Goal: Book appointment/travel/reservation

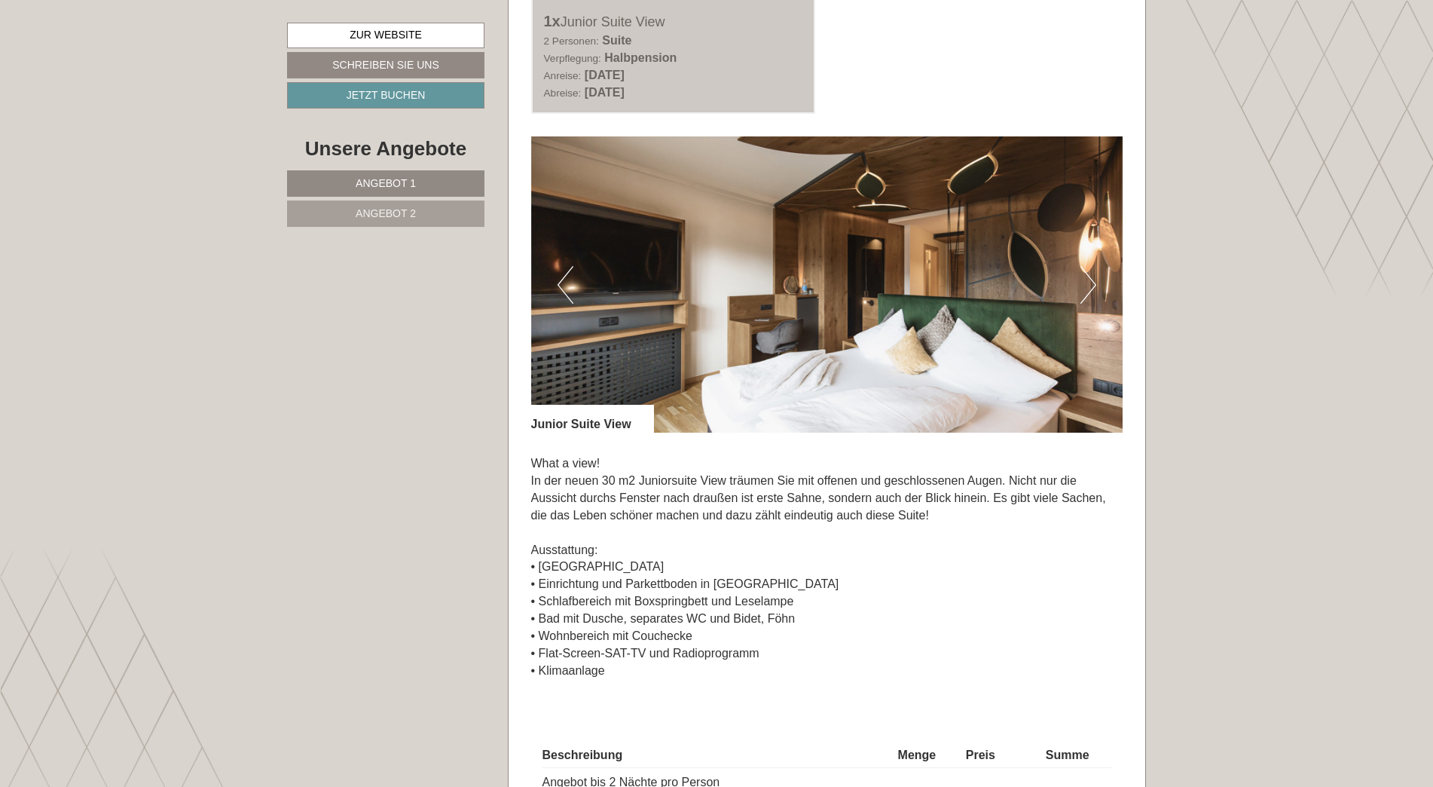
scroll to position [1055, 0]
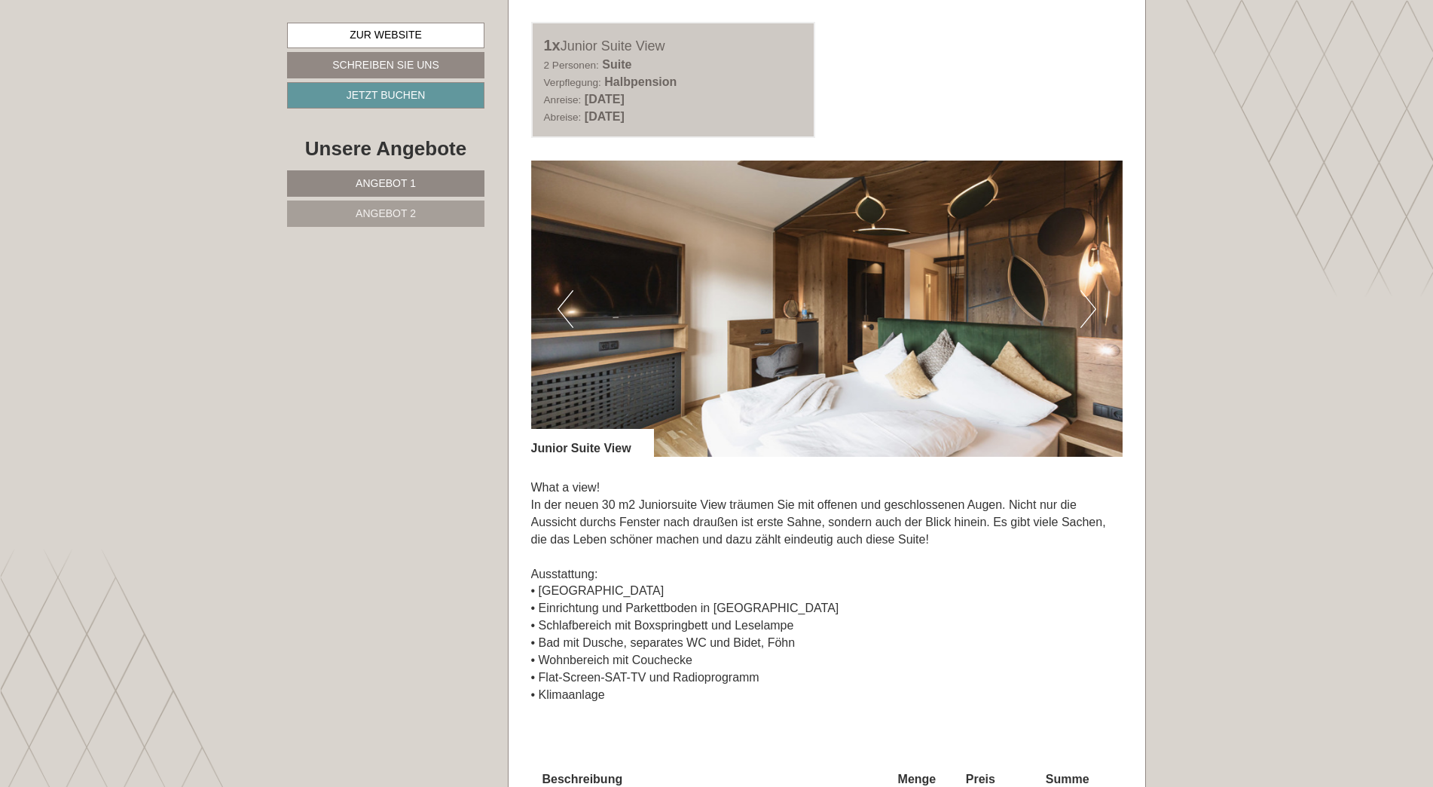
click at [706, 298] on img at bounding box center [827, 308] width 592 height 296
click at [564, 298] on button "Previous" at bounding box center [566, 309] width 16 height 38
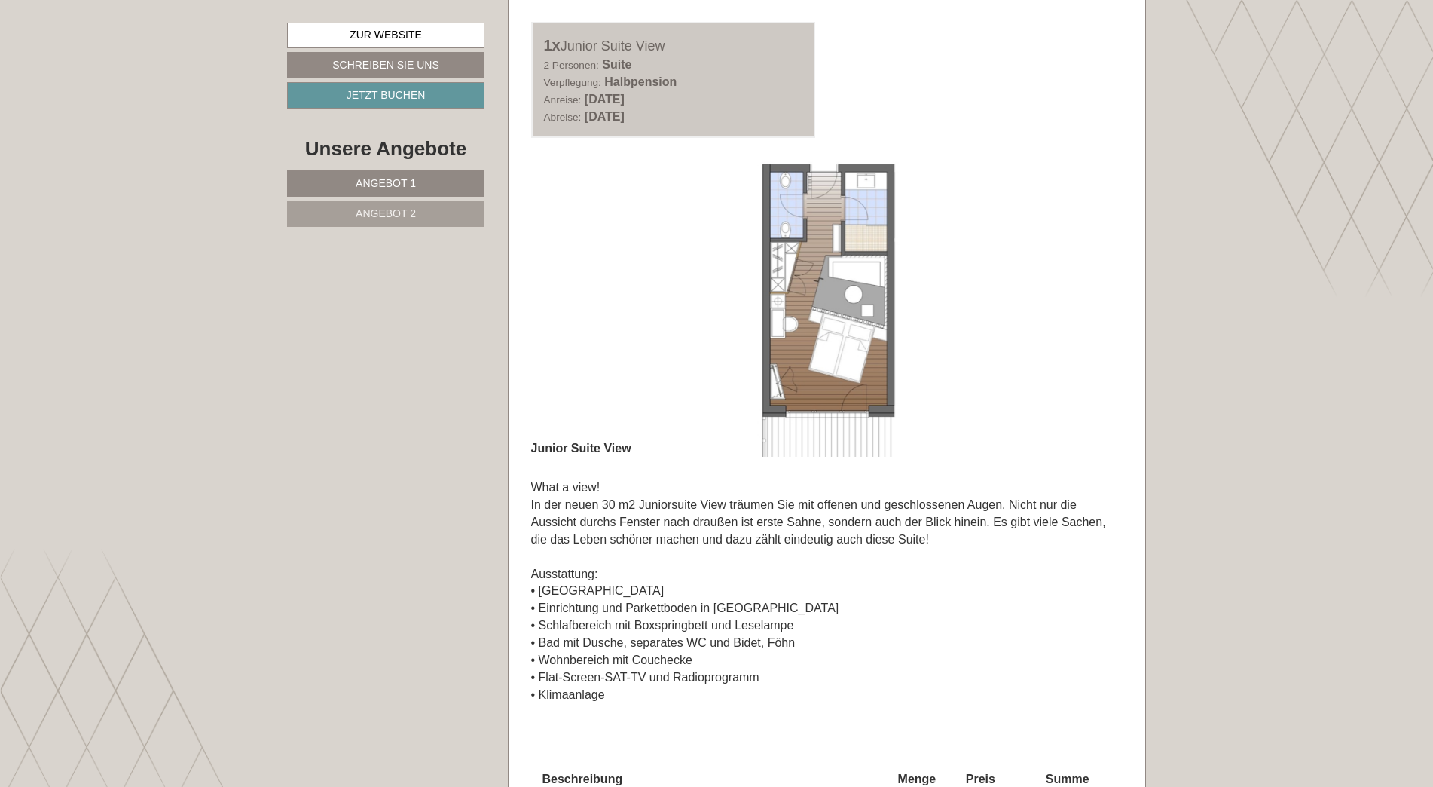
click at [564, 298] on button "Previous" at bounding box center [566, 309] width 16 height 38
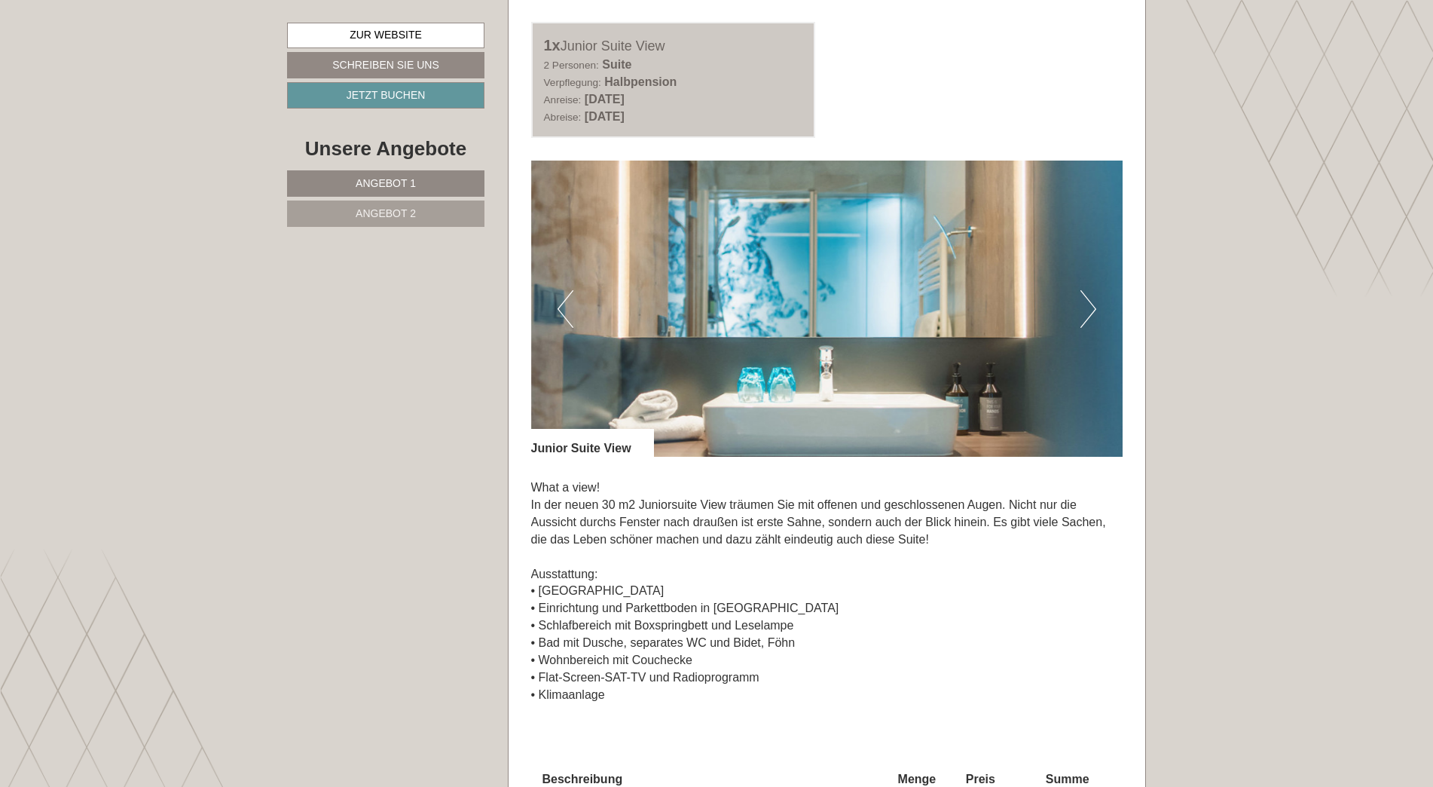
click at [562, 294] on button "Previous" at bounding box center [566, 309] width 16 height 38
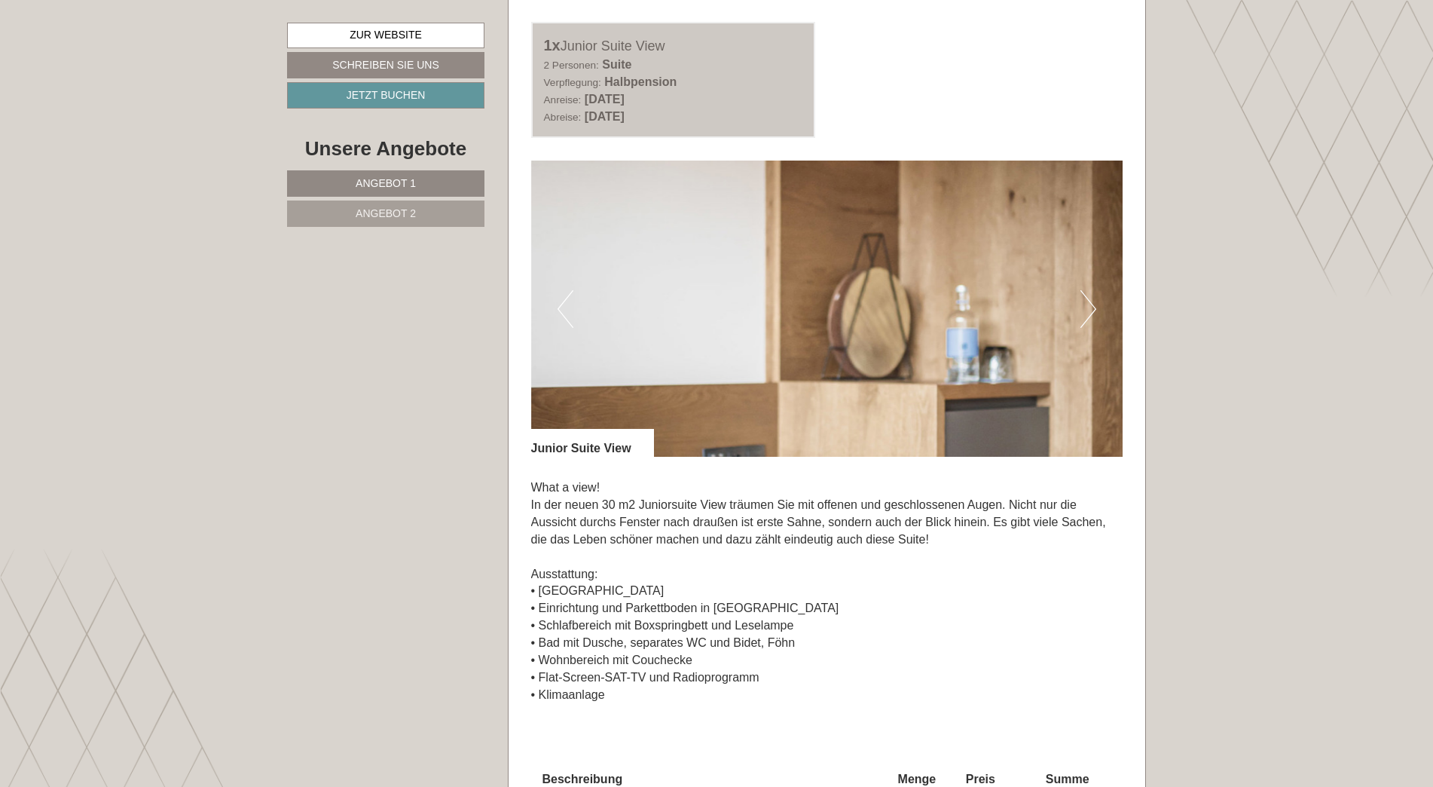
click at [562, 294] on button "Previous" at bounding box center [566, 309] width 16 height 38
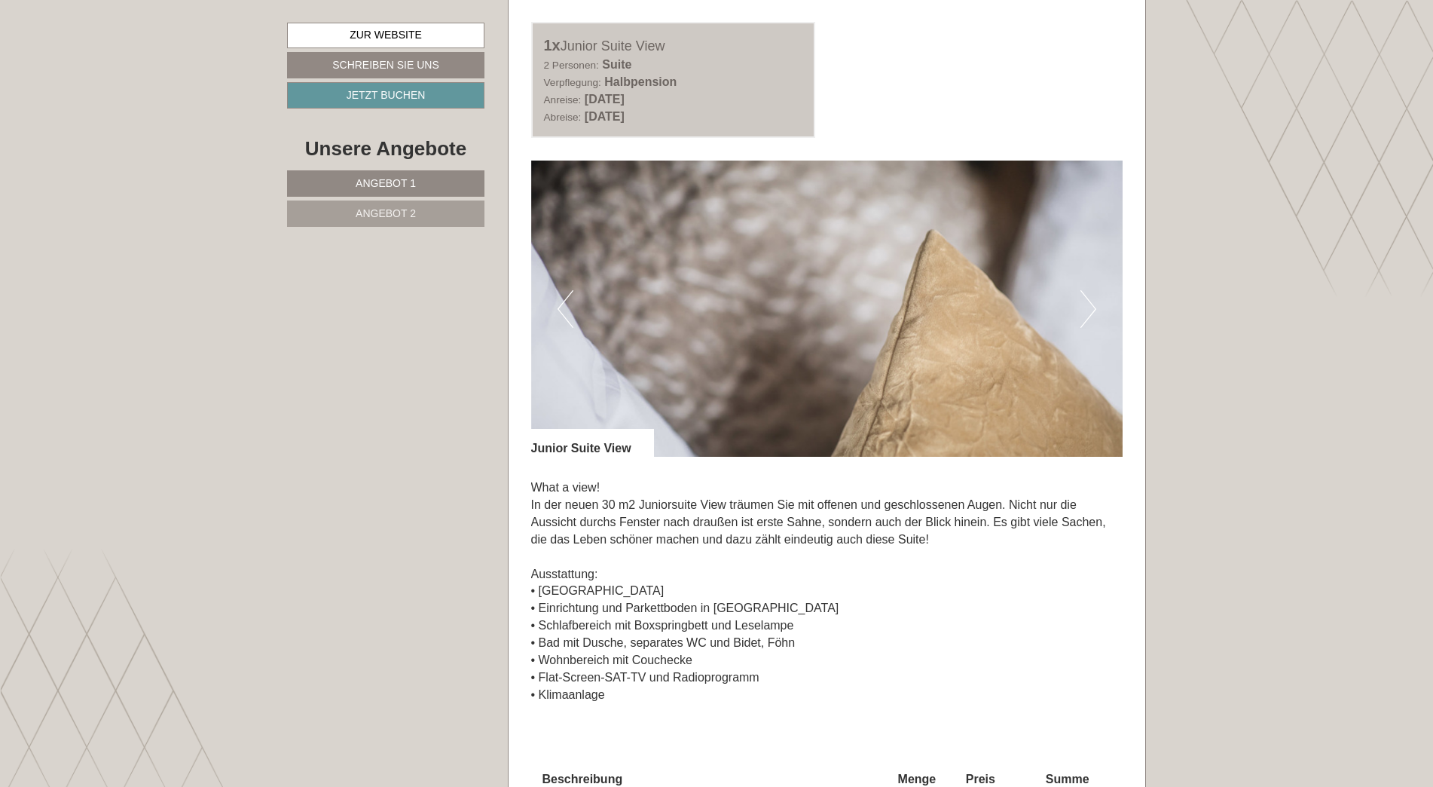
click at [562, 294] on button "Previous" at bounding box center [566, 309] width 16 height 38
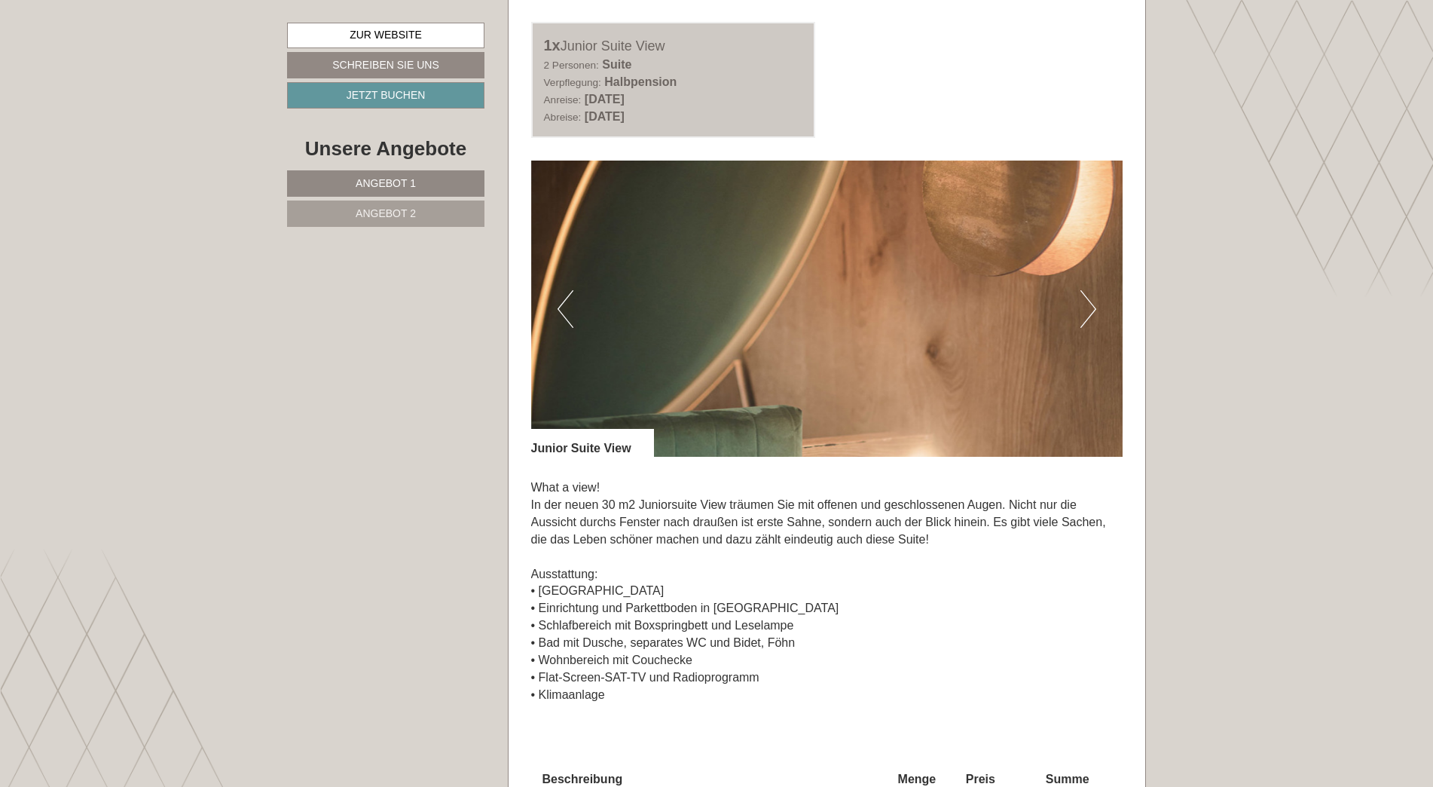
click at [562, 294] on button "Previous" at bounding box center [566, 309] width 16 height 38
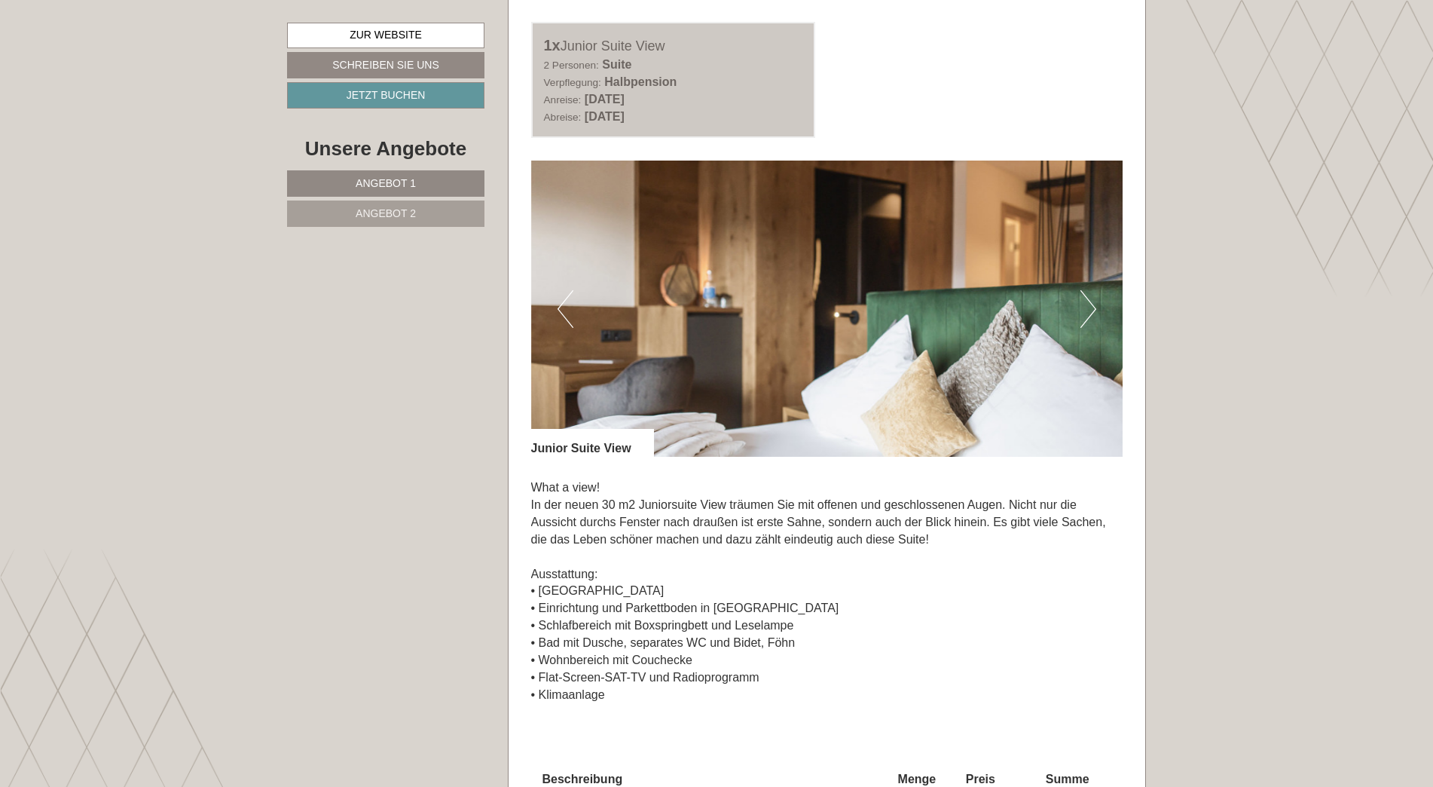
click at [562, 294] on button "Previous" at bounding box center [566, 309] width 16 height 38
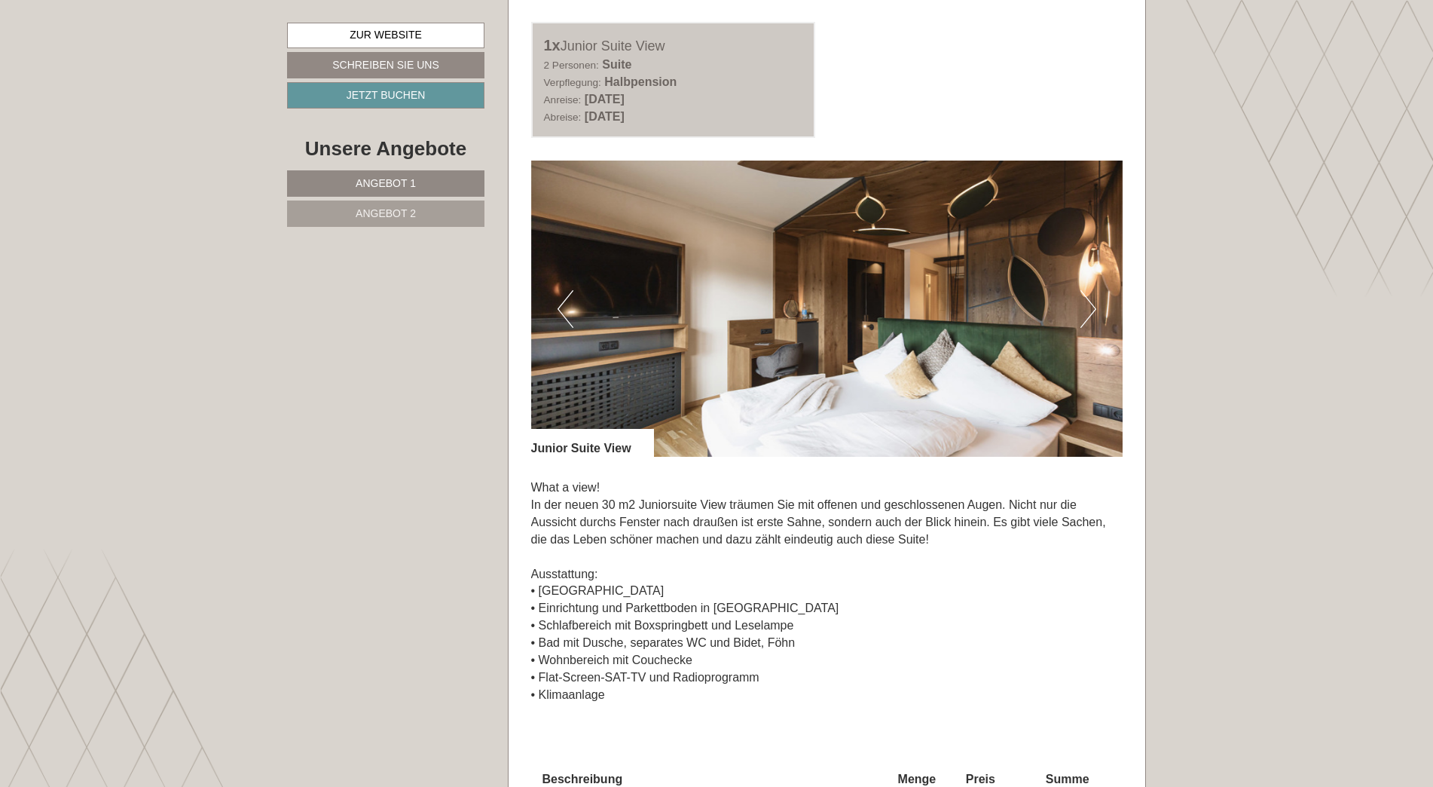
click at [424, 213] on link "Angebot 2" at bounding box center [385, 213] width 197 height 26
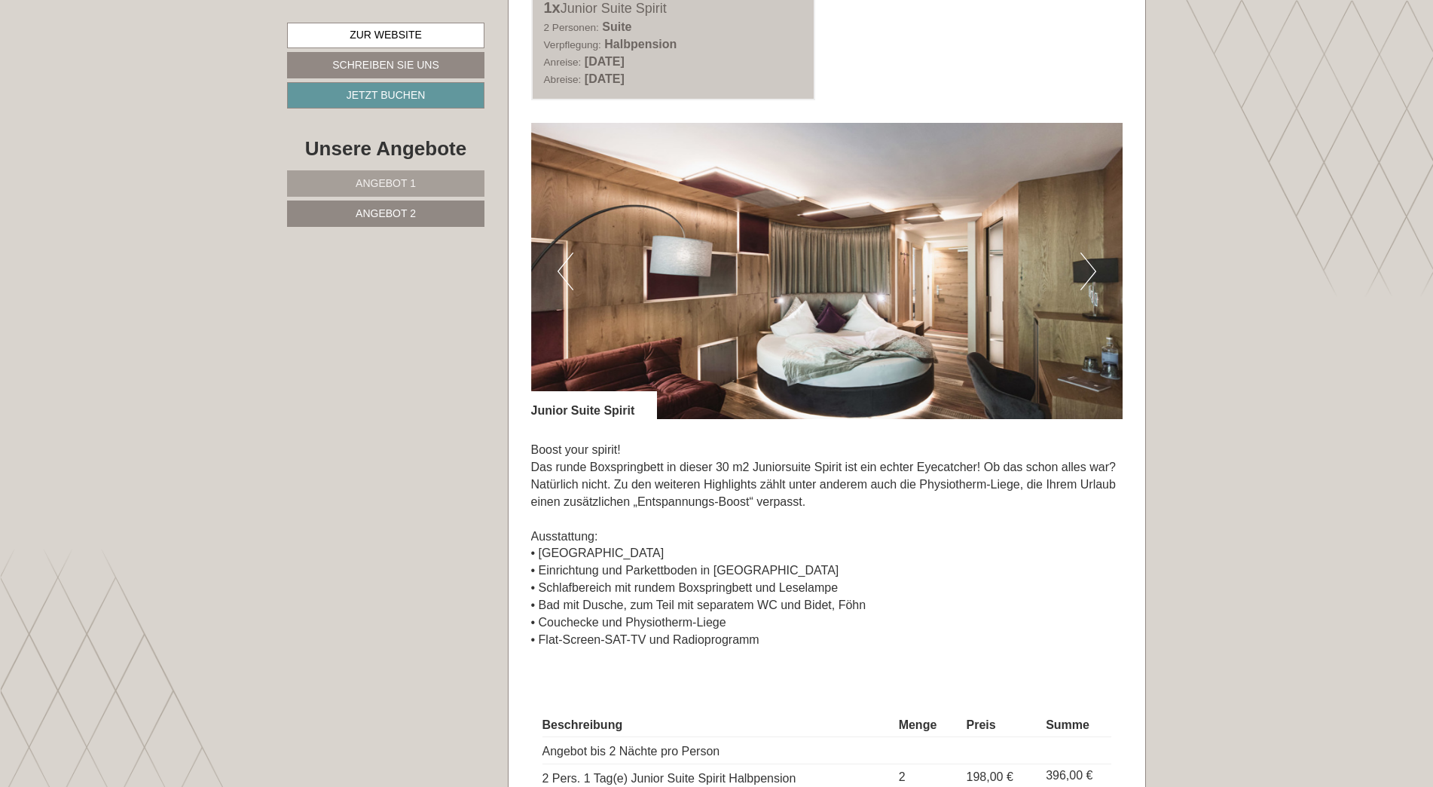
scroll to position [1129, 0]
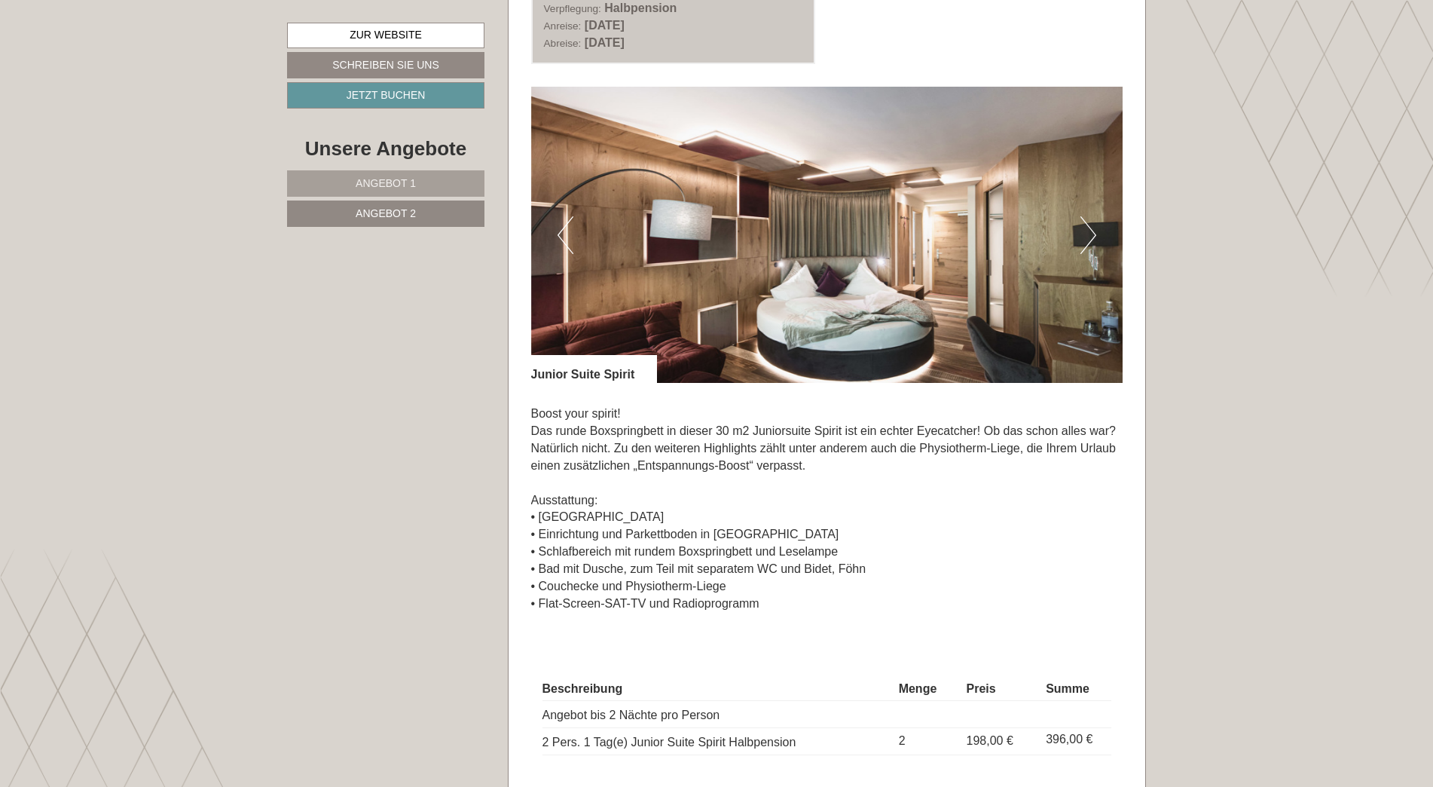
click at [1088, 229] on button "Next" at bounding box center [1088, 235] width 16 height 38
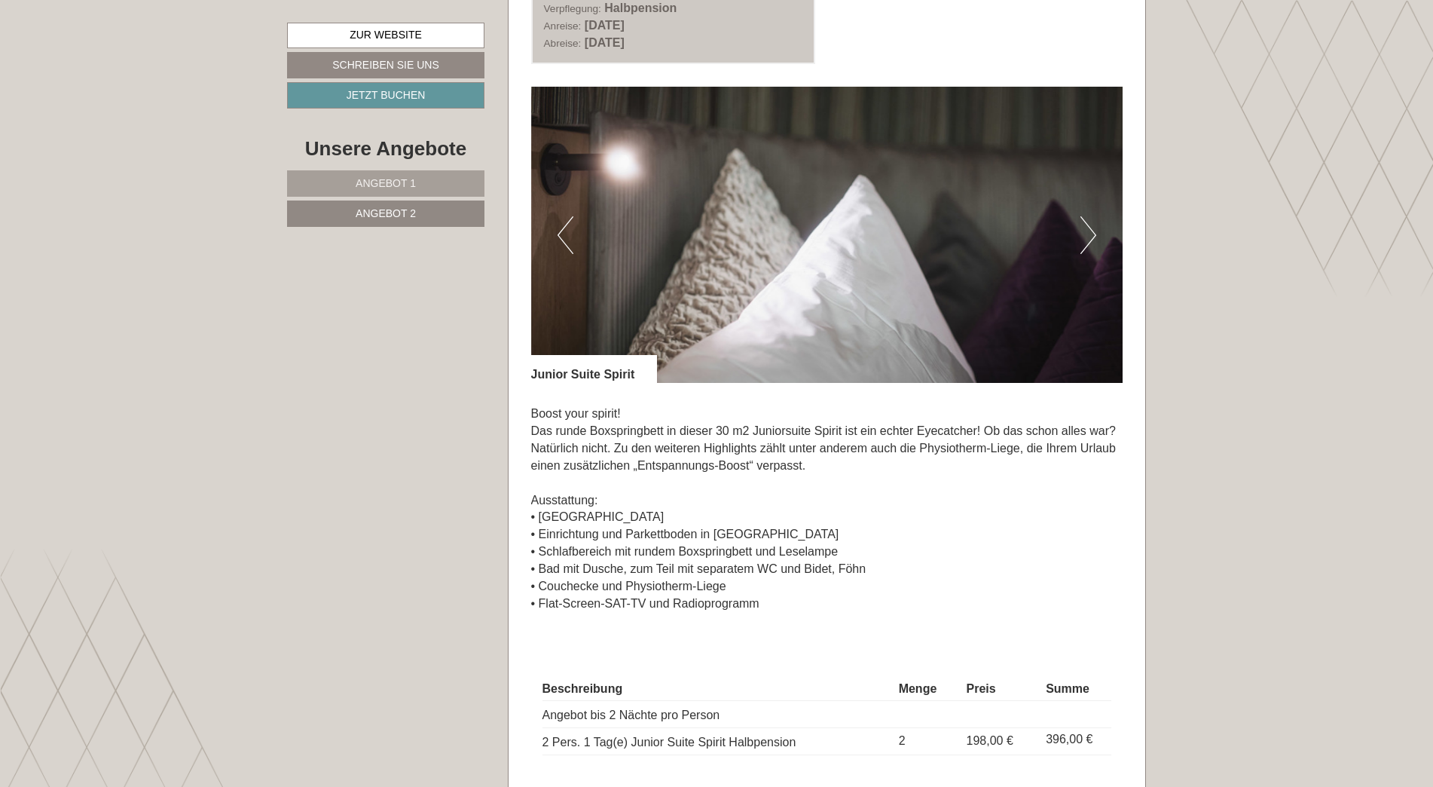
click at [1088, 229] on button "Next" at bounding box center [1088, 235] width 16 height 38
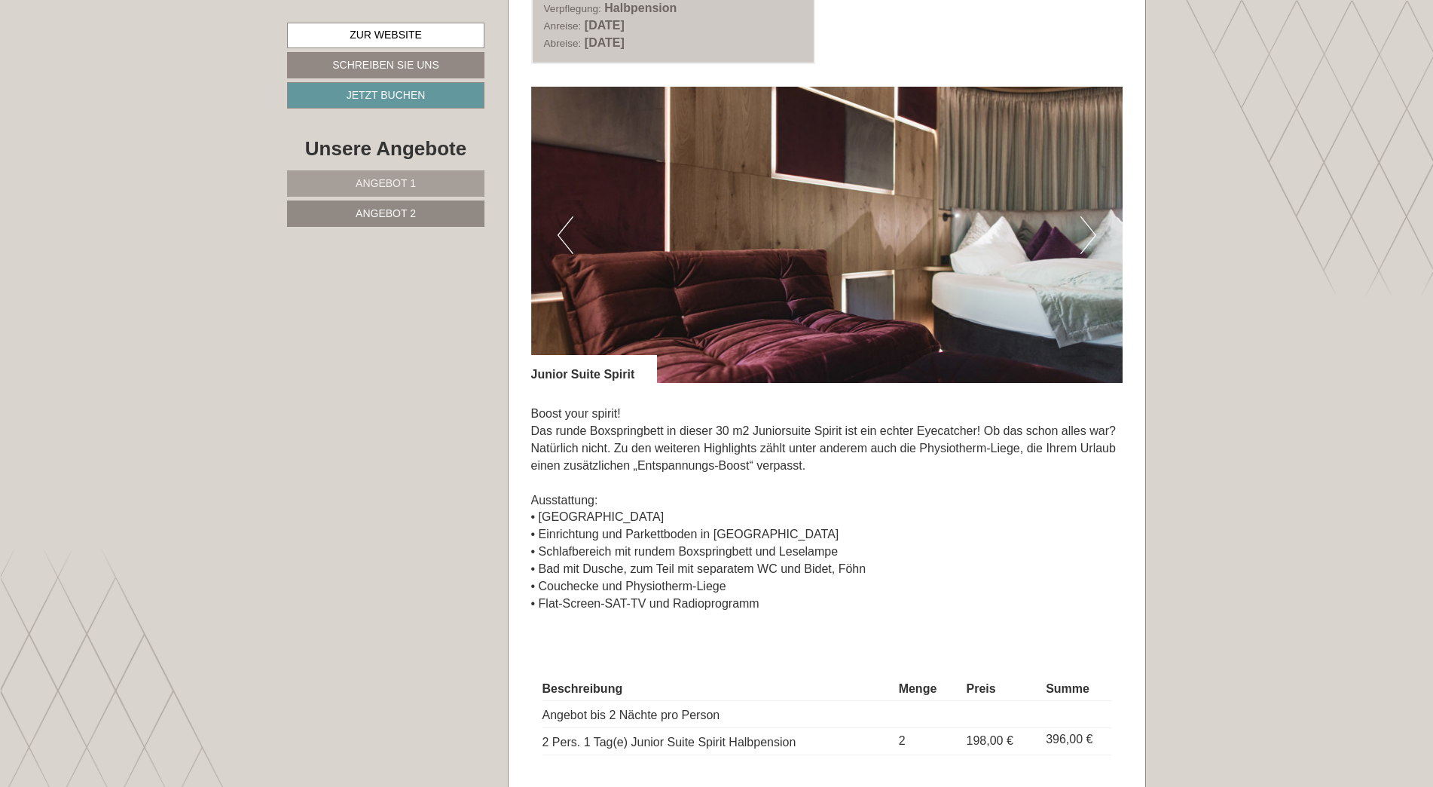
drag, startPoint x: 1088, startPoint y: 229, endPoint x: 1080, endPoint y: 240, distance: 13.6
click at [1080, 240] on button "Next" at bounding box center [1088, 235] width 16 height 38
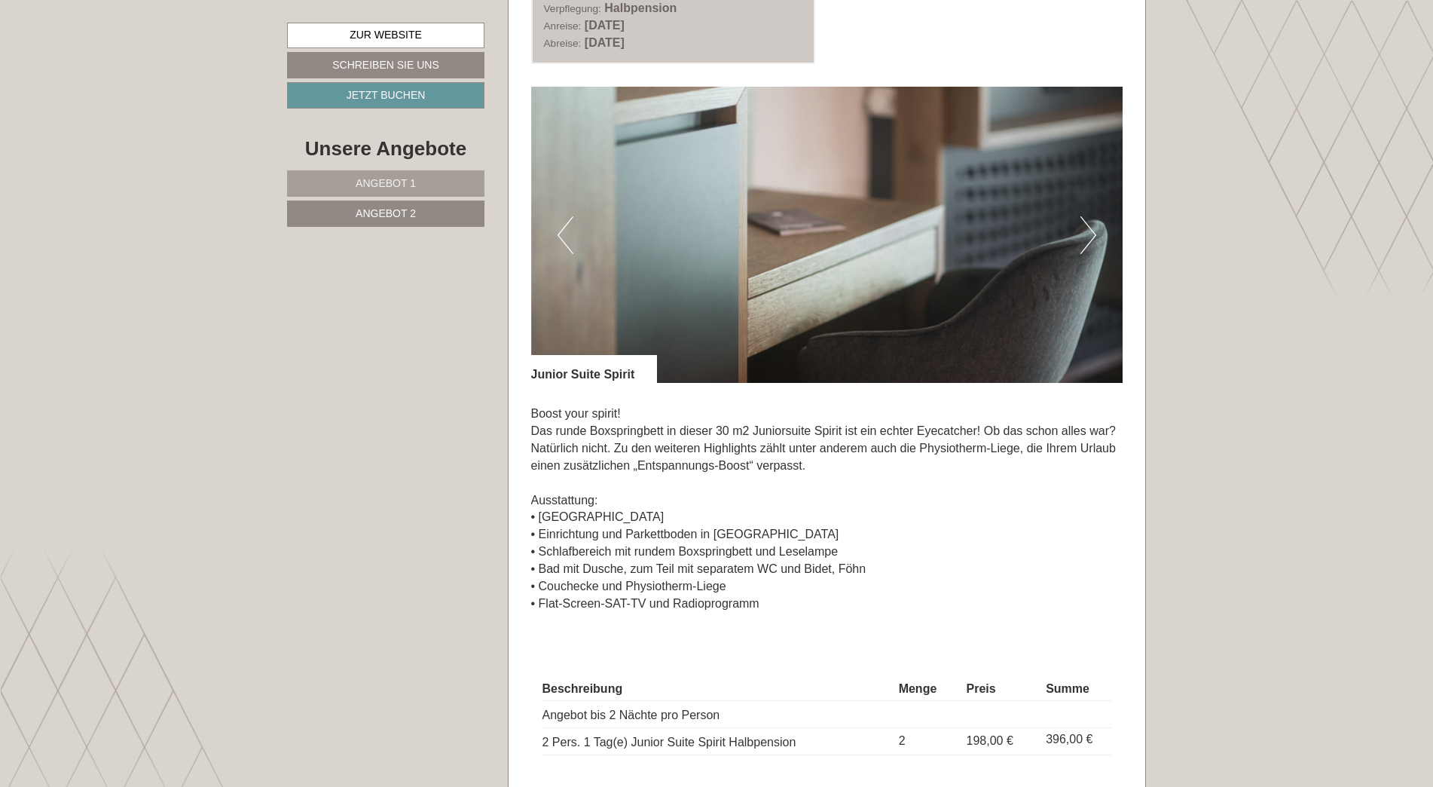
click at [1092, 225] on button "Next" at bounding box center [1088, 235] width 16 height 38
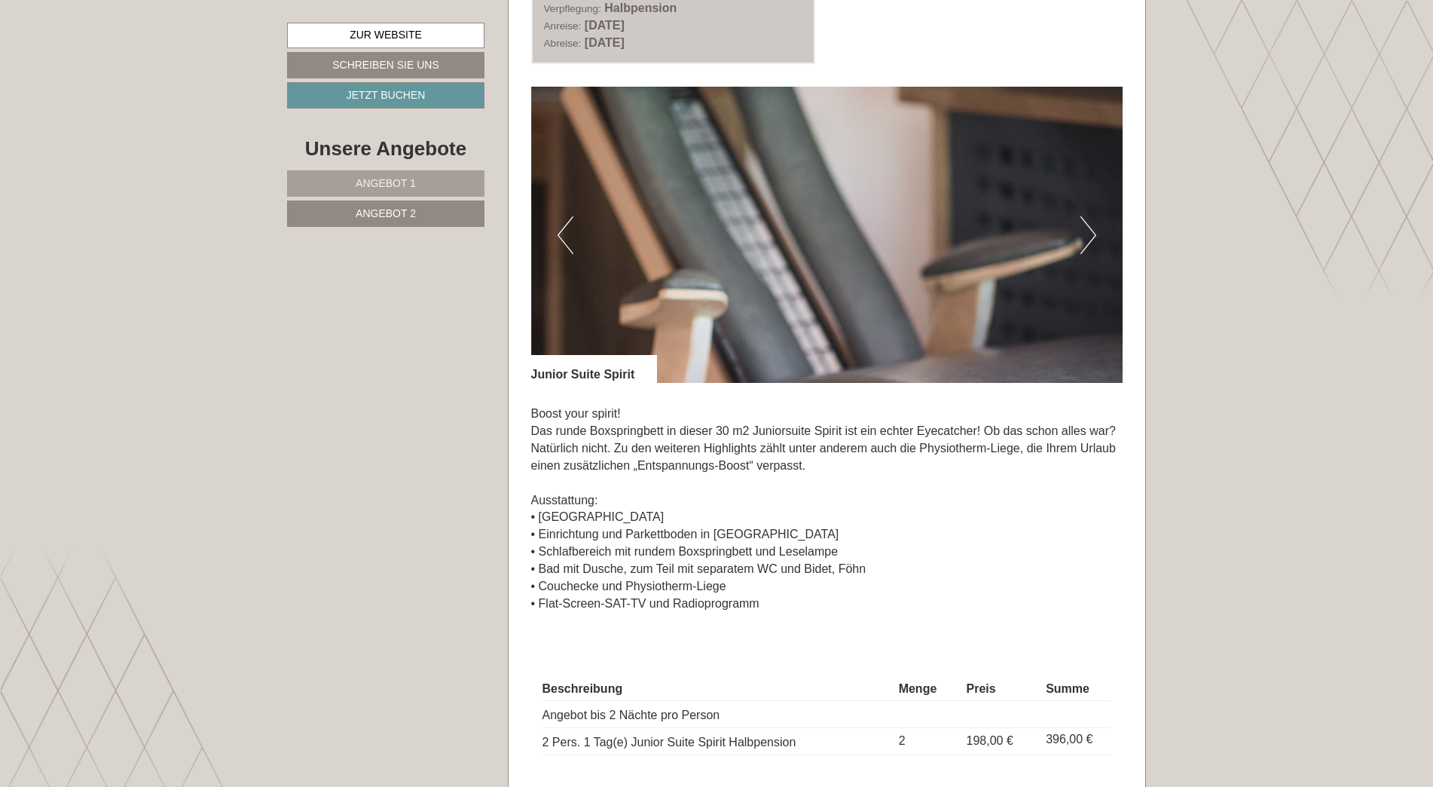
click at [1092, 225] on button "Next" at bounding box center [1088, 235] width 16 height 38
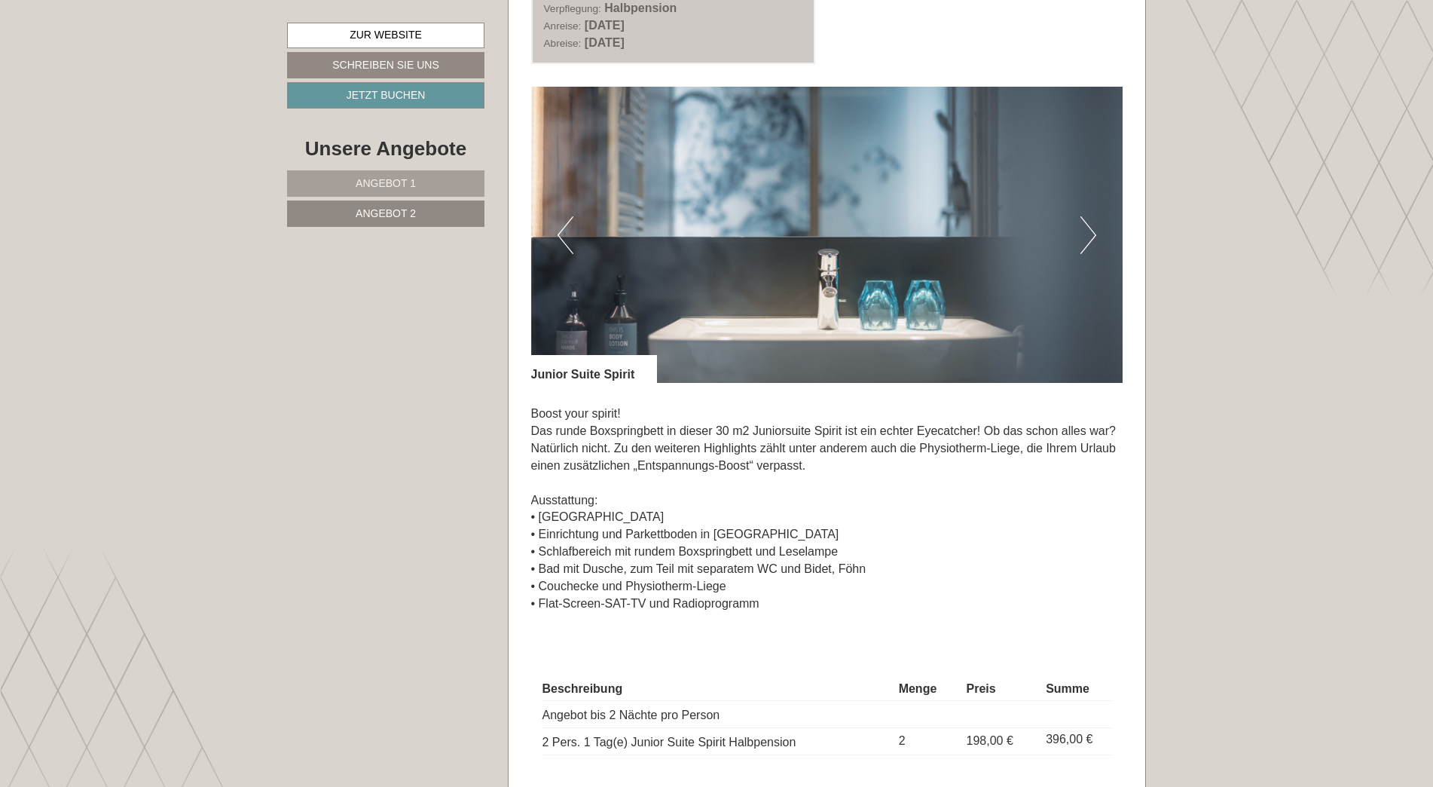
click at [1092, 225] on button "Next" at bounding box center [1088, 235] width 16 height 38
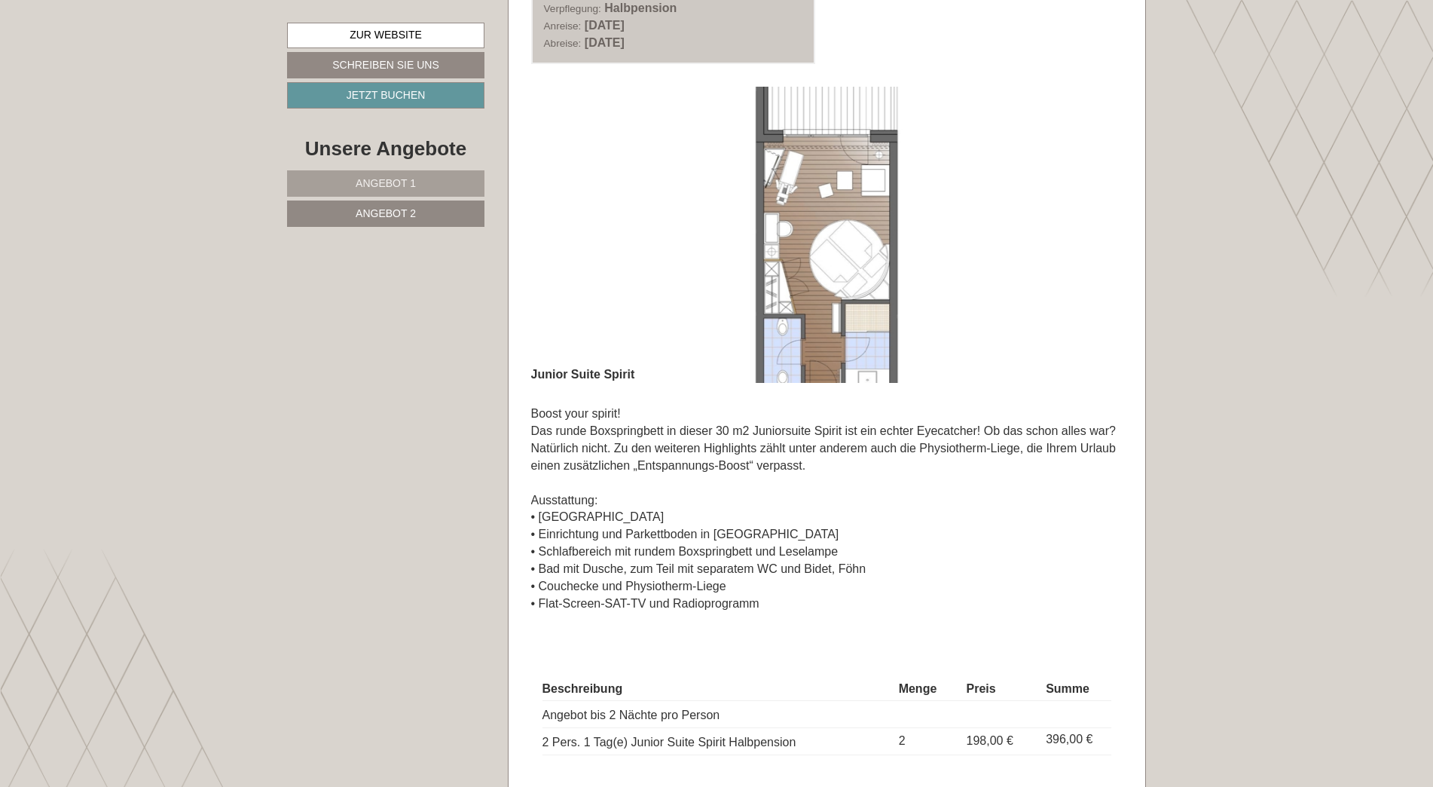
click at [1092, 225] on button "Next" at bounding box center [1088, 235] width 16 height 38
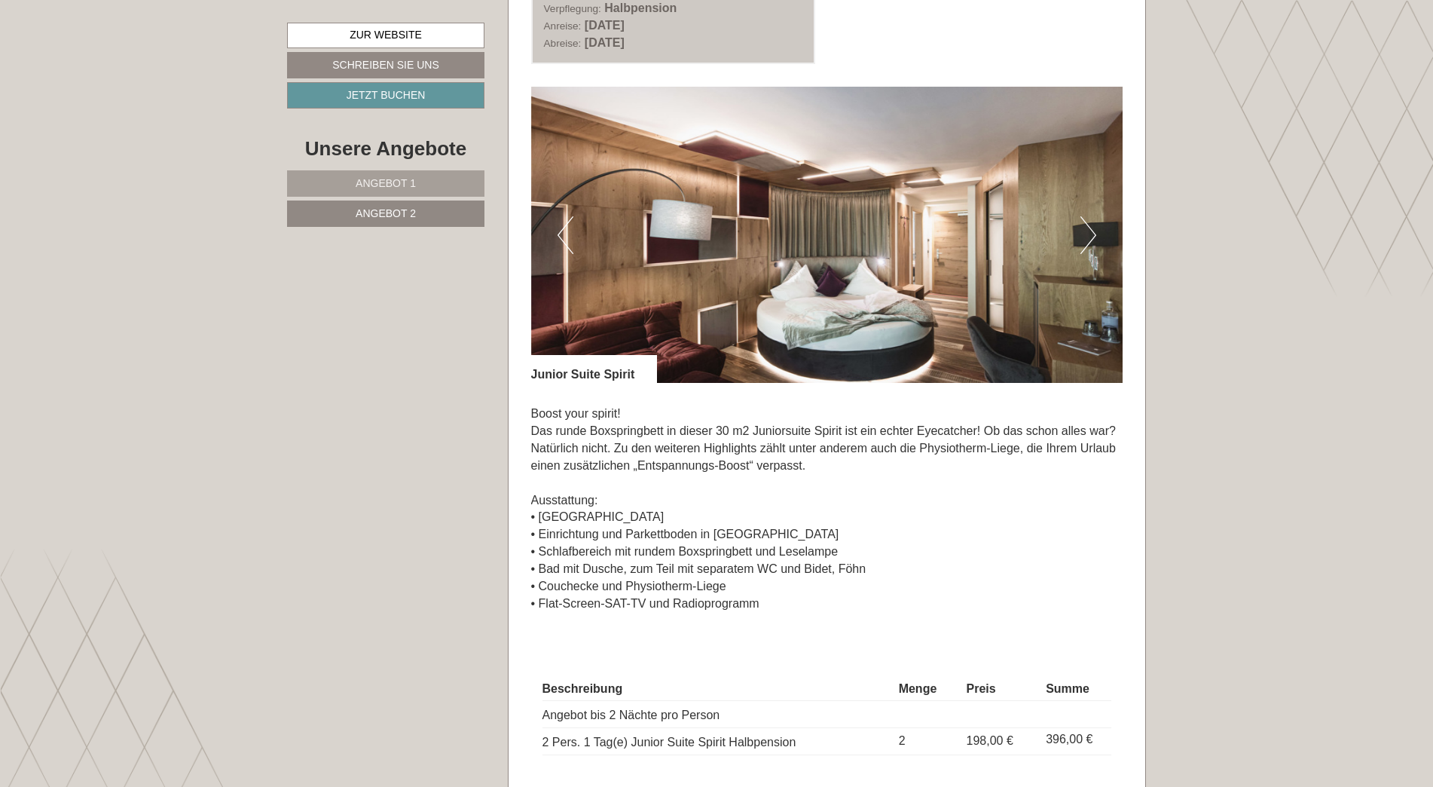
click at [1092, 225] on button "Next" at bounding box center [1088, 235] width 16 height 38
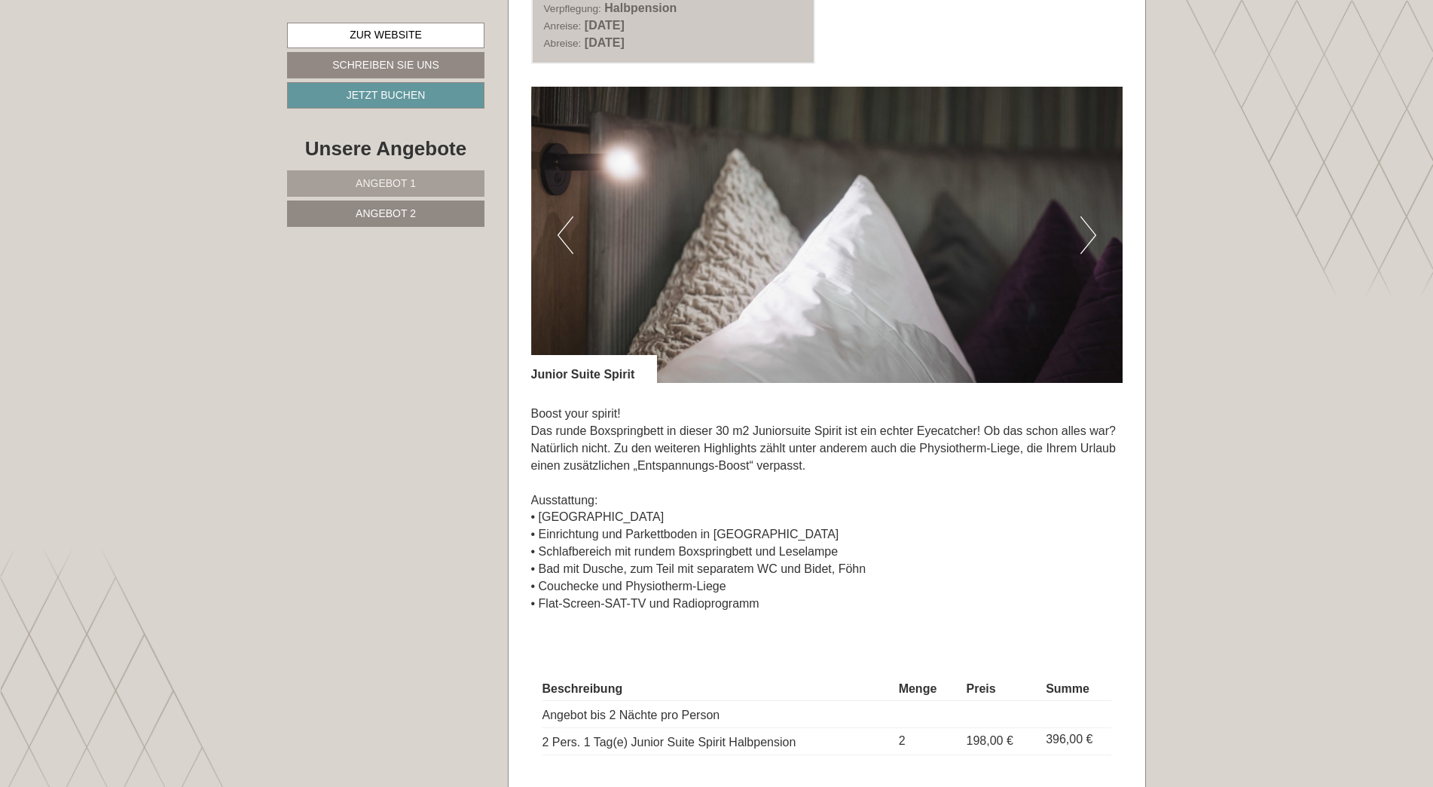
click at [1092, 225] on button "Next" at bounding box center [1088, 235] width 16 height 38
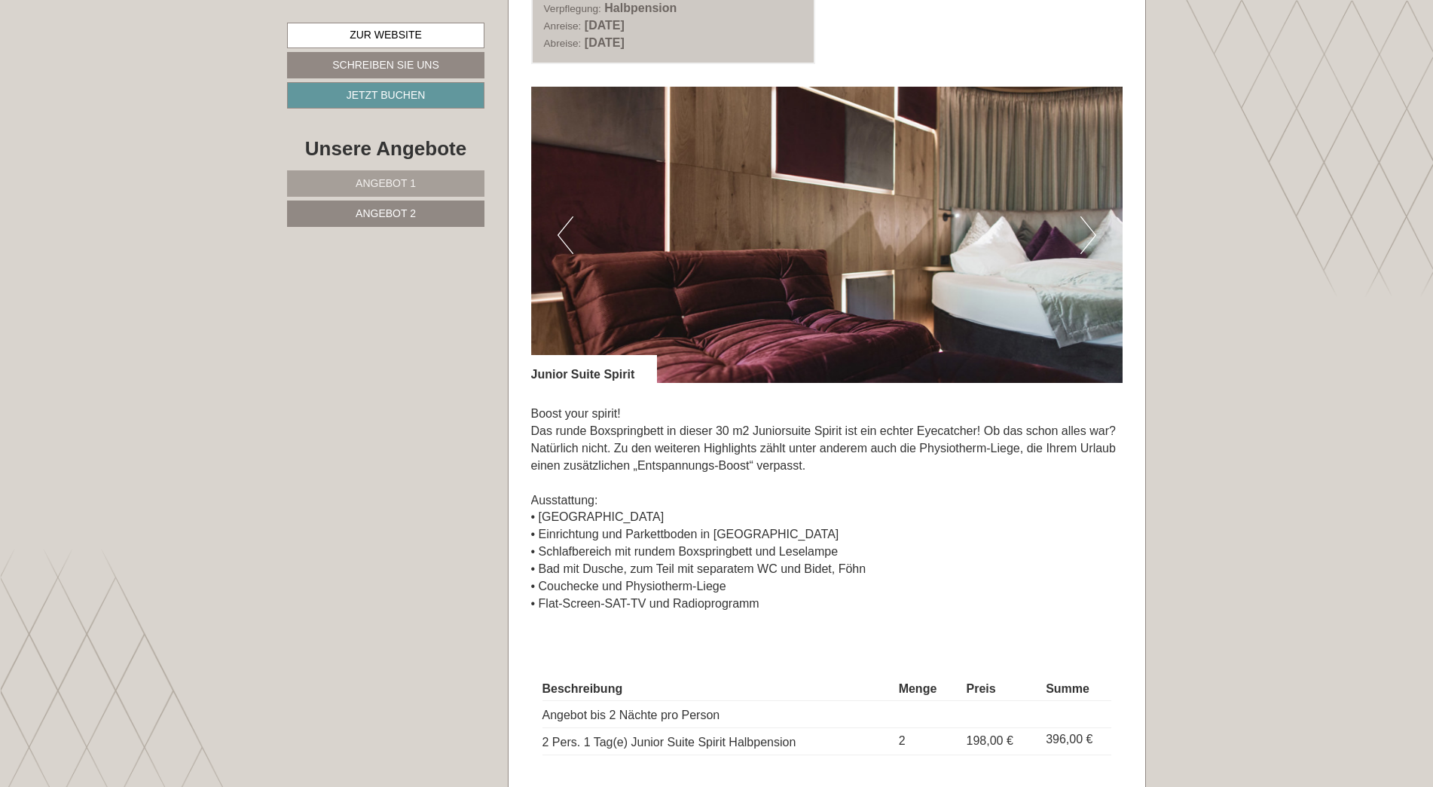
click at [1092, 225] on button "Next" at bounding box center [1088, 235] width 16 height 38
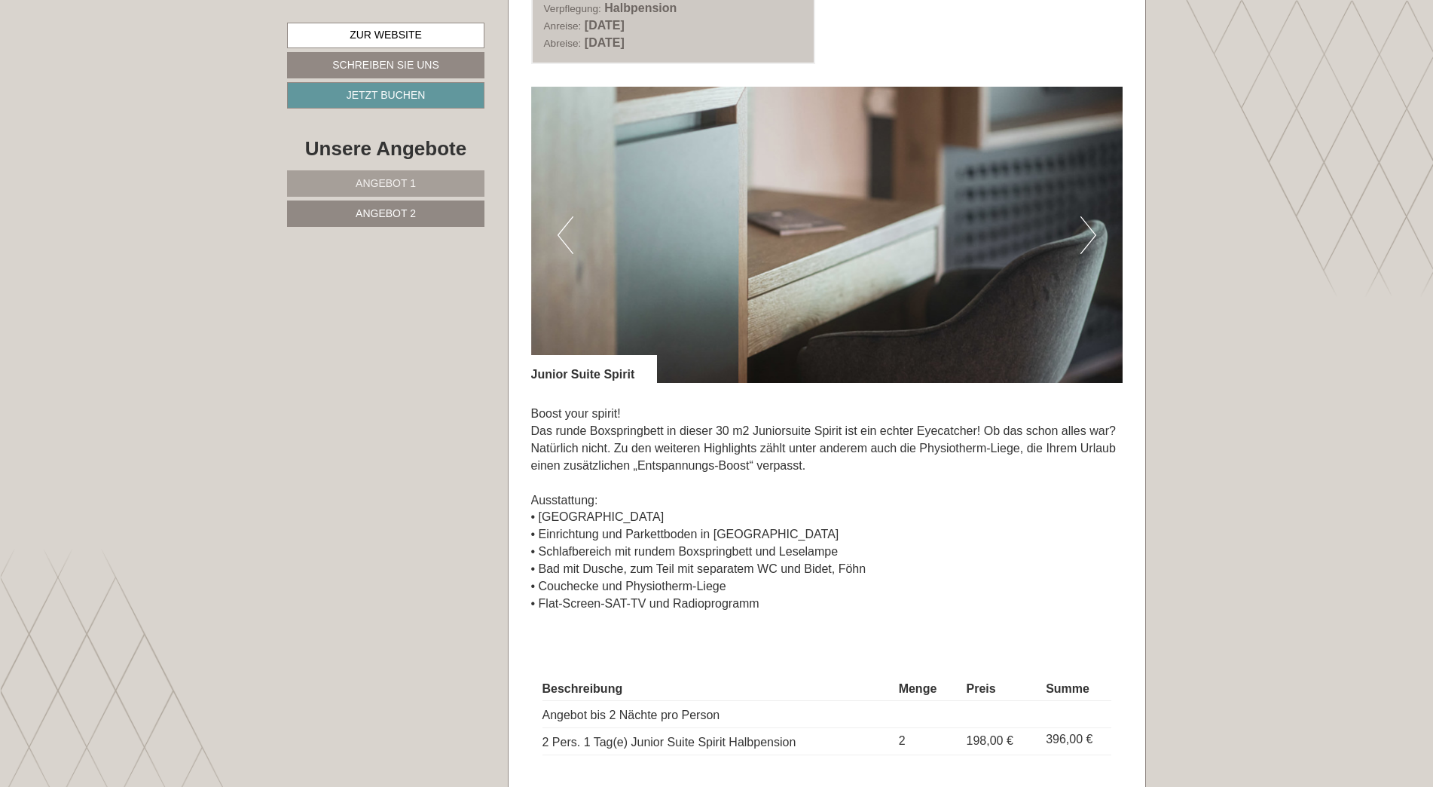
click at [1092, 225] on button "Next" at bounding box center [1088, 235] width 16 height 38
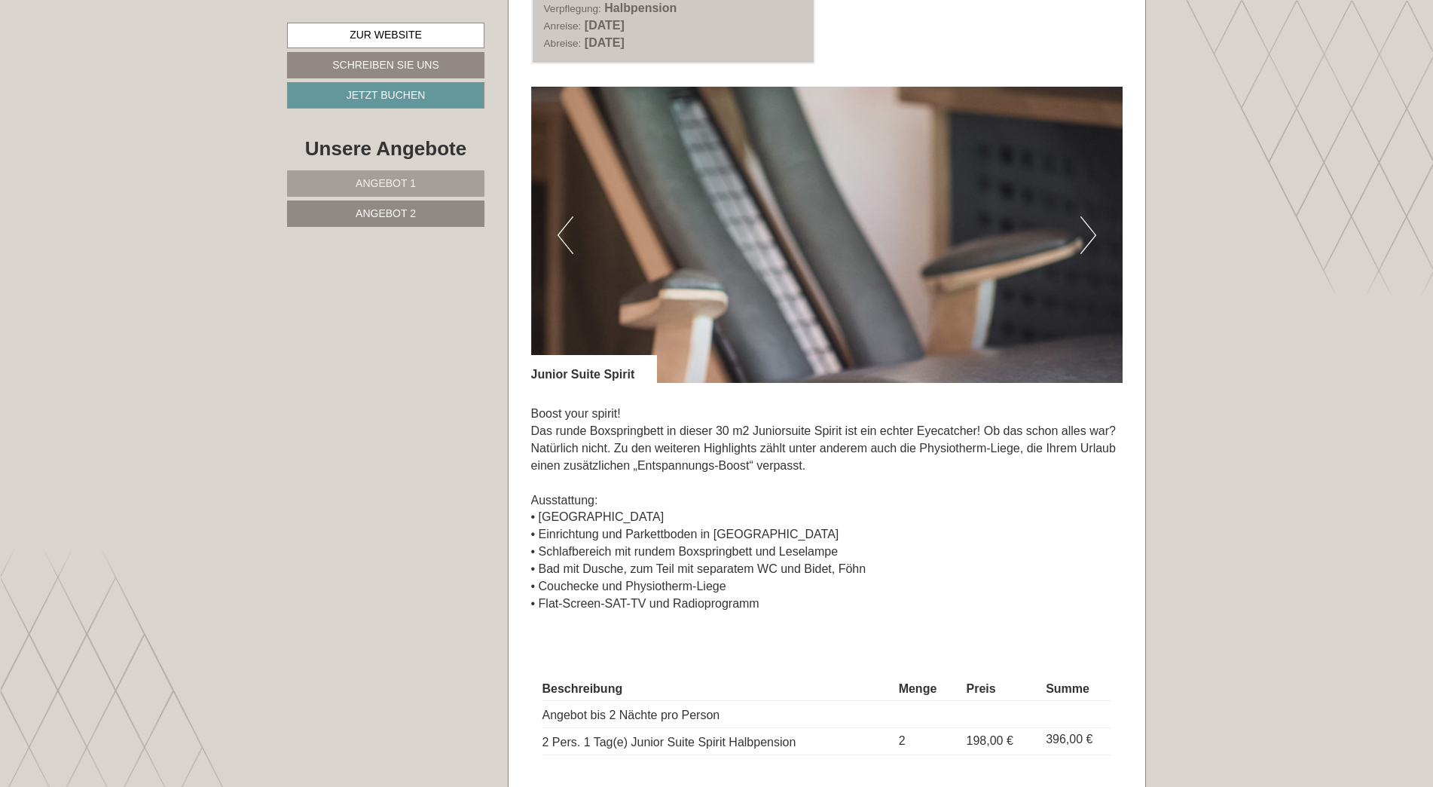
drag, startPoint x: 916, startPoint y: -78, endPoint x: 1230, endPoint y: 324, distance: 510.5
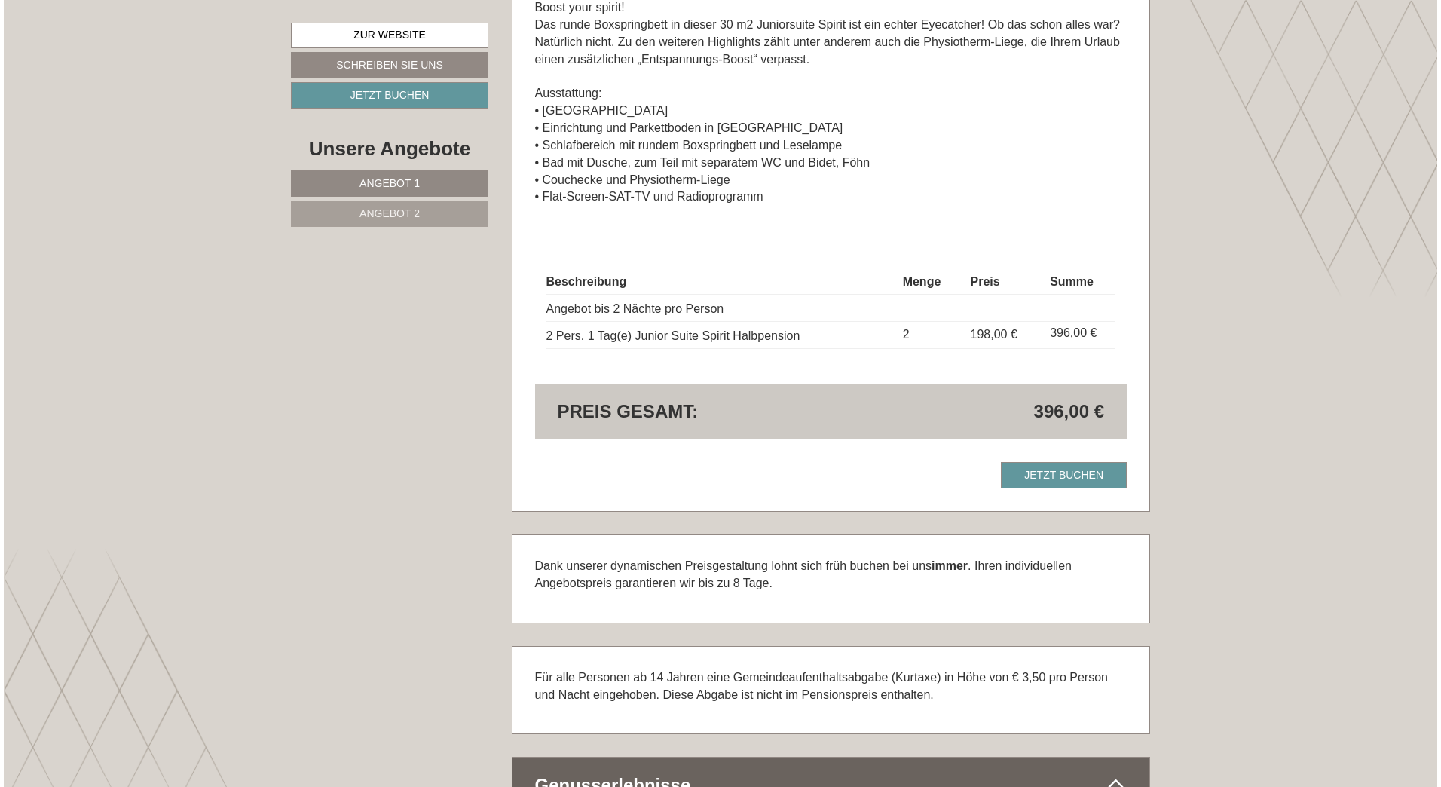
scroll to position [2637, 0]
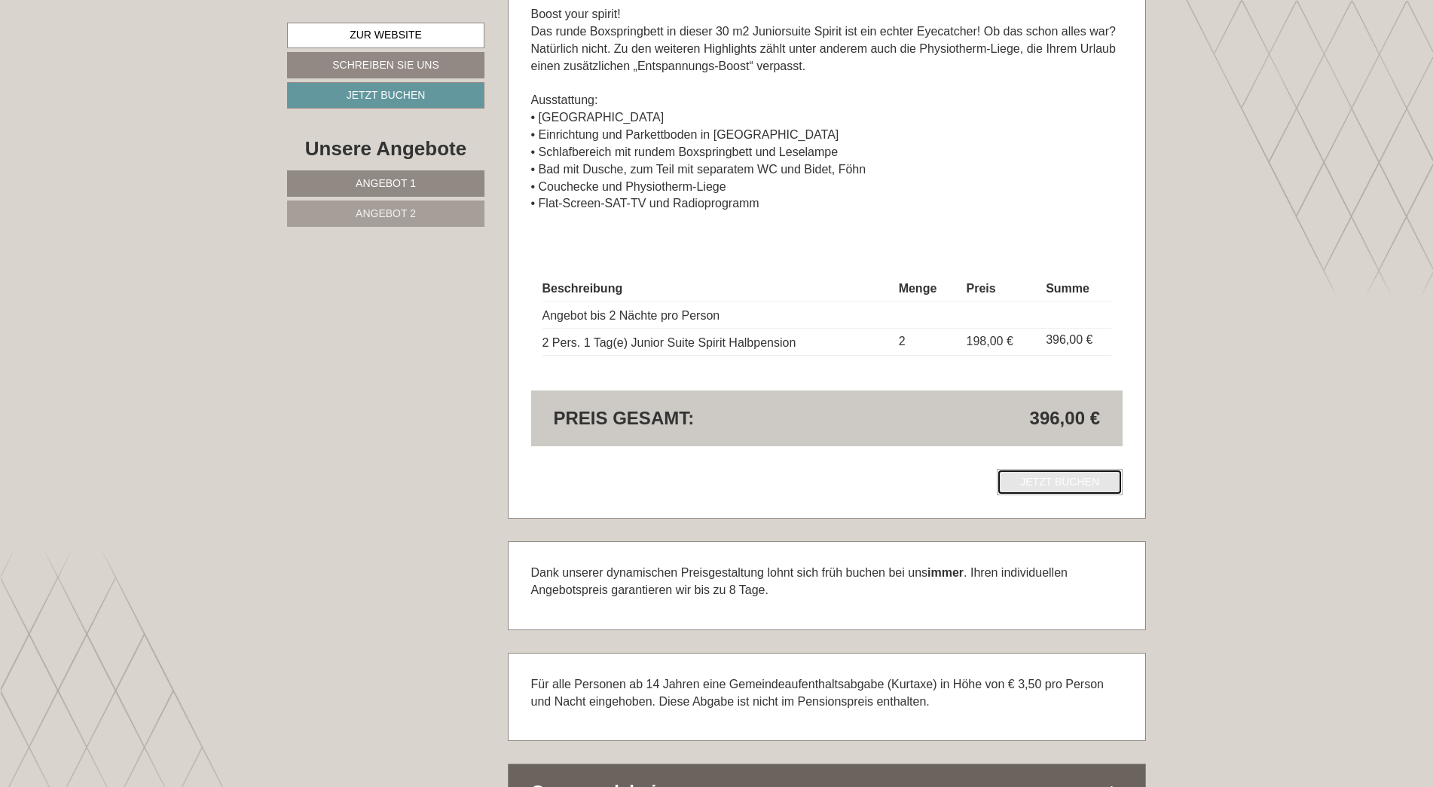
click at [1028, 484] on link "Jetzt buchen" at bounding box center [1060, 482] width 126 height 26
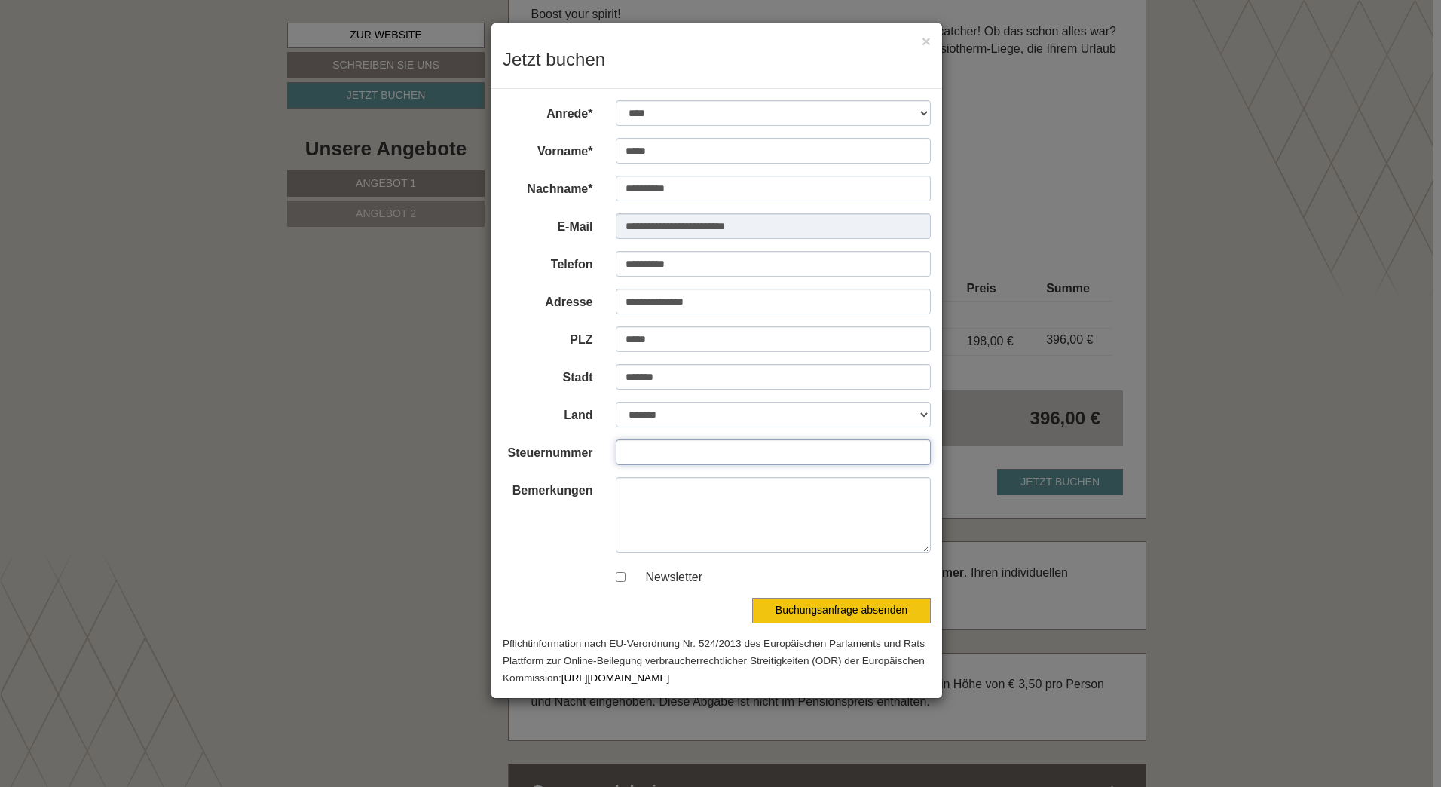
click at [649, 451] on input "Steuernummer" at bounding box center [774, 452] width 316 height 26
click at [704, 448] on input "********" at bounding box center [774, 452] width 316 height 26
type input "**********"
click at [763, 485] on textarea "Bemerkungen" at bounding box center [774, 514] width 316 height 75
paste textarea "**********"
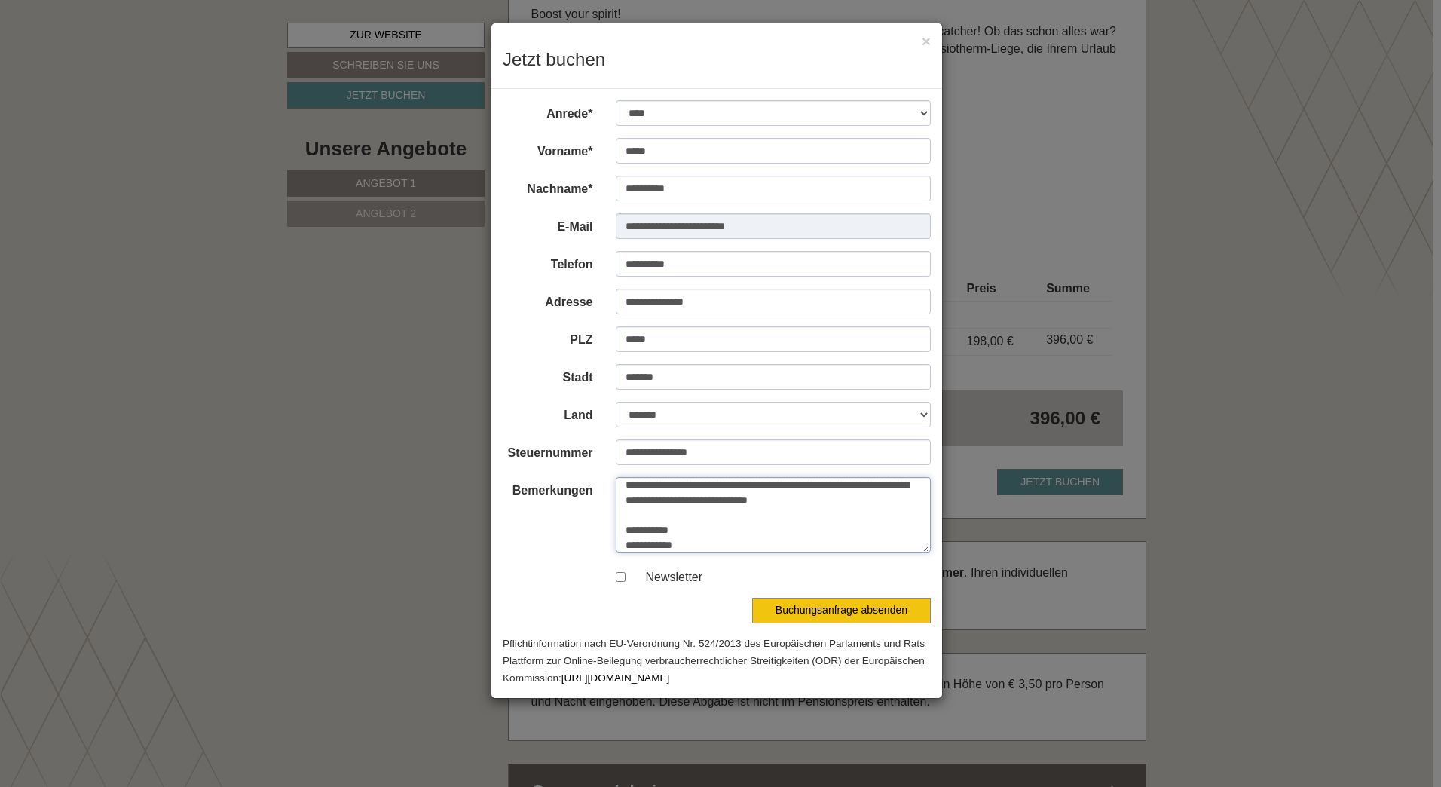
scroll to position [0, 0]
drag, startPoint x: 710, startPoint y: 503, endPoint x: 703, endPoint y: 484, distance: 19.3
click at [703, 484] on textarea "**********" at bounding box center [774, 514] width 316 height 75
click at [737, 531] on textarea "**********" at bounding box center [774, 514] width 316 height 75
click at [889, 507] on textarea "**********" at bounding box center [774, 514] width 316 height 75
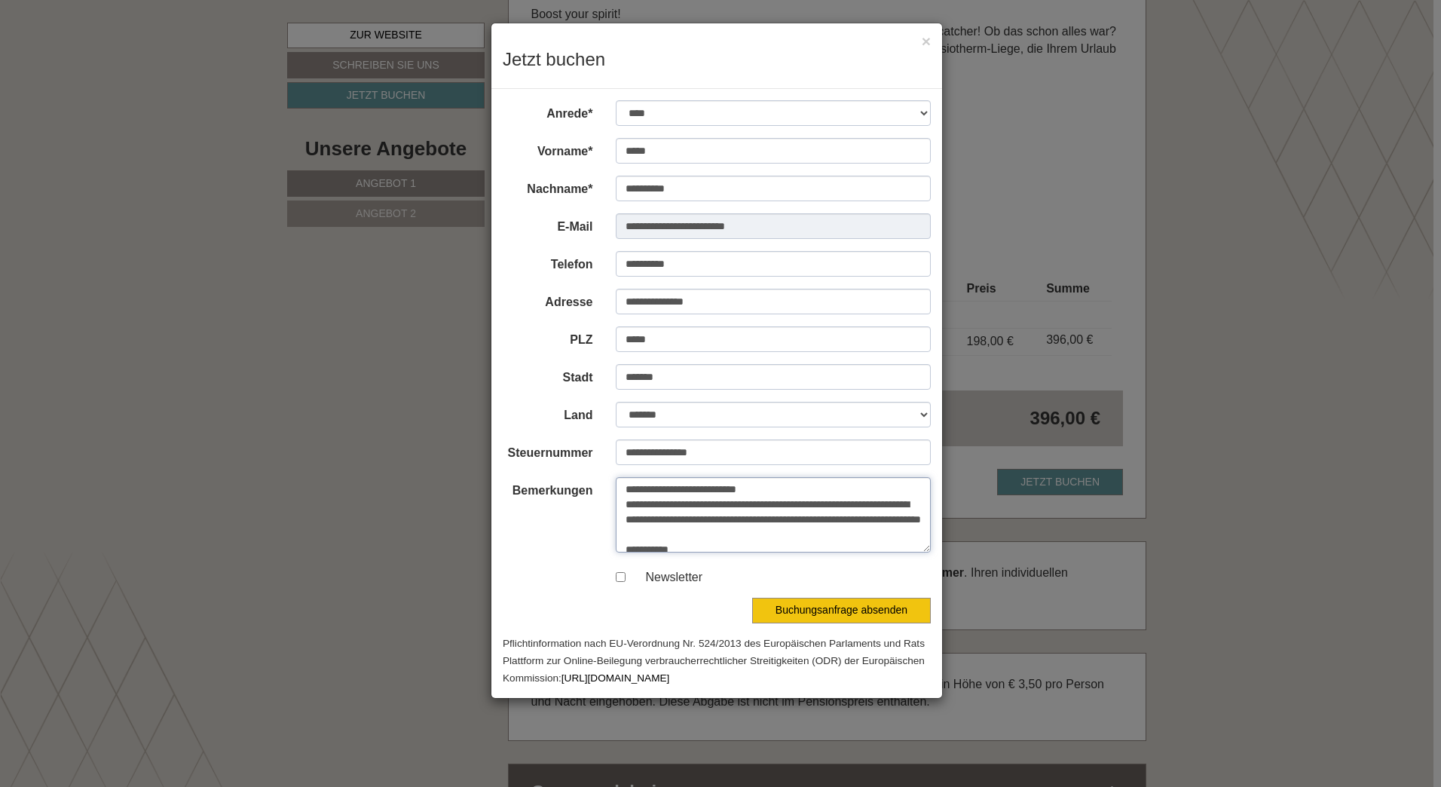
click at [845, 531] on textarea "**********" at bounding box center [774, 514] width 316 height 75
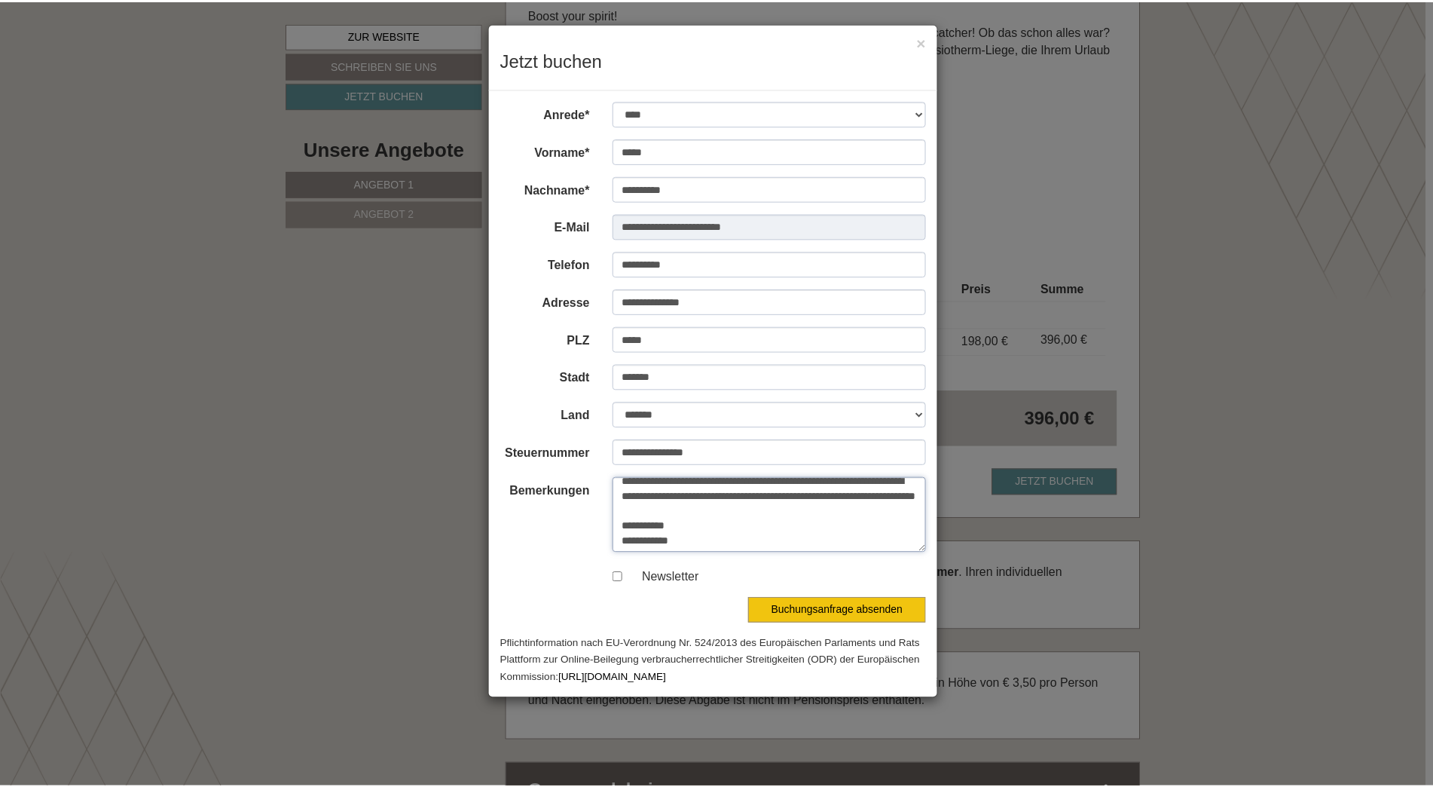
scroll to position [41, 0]
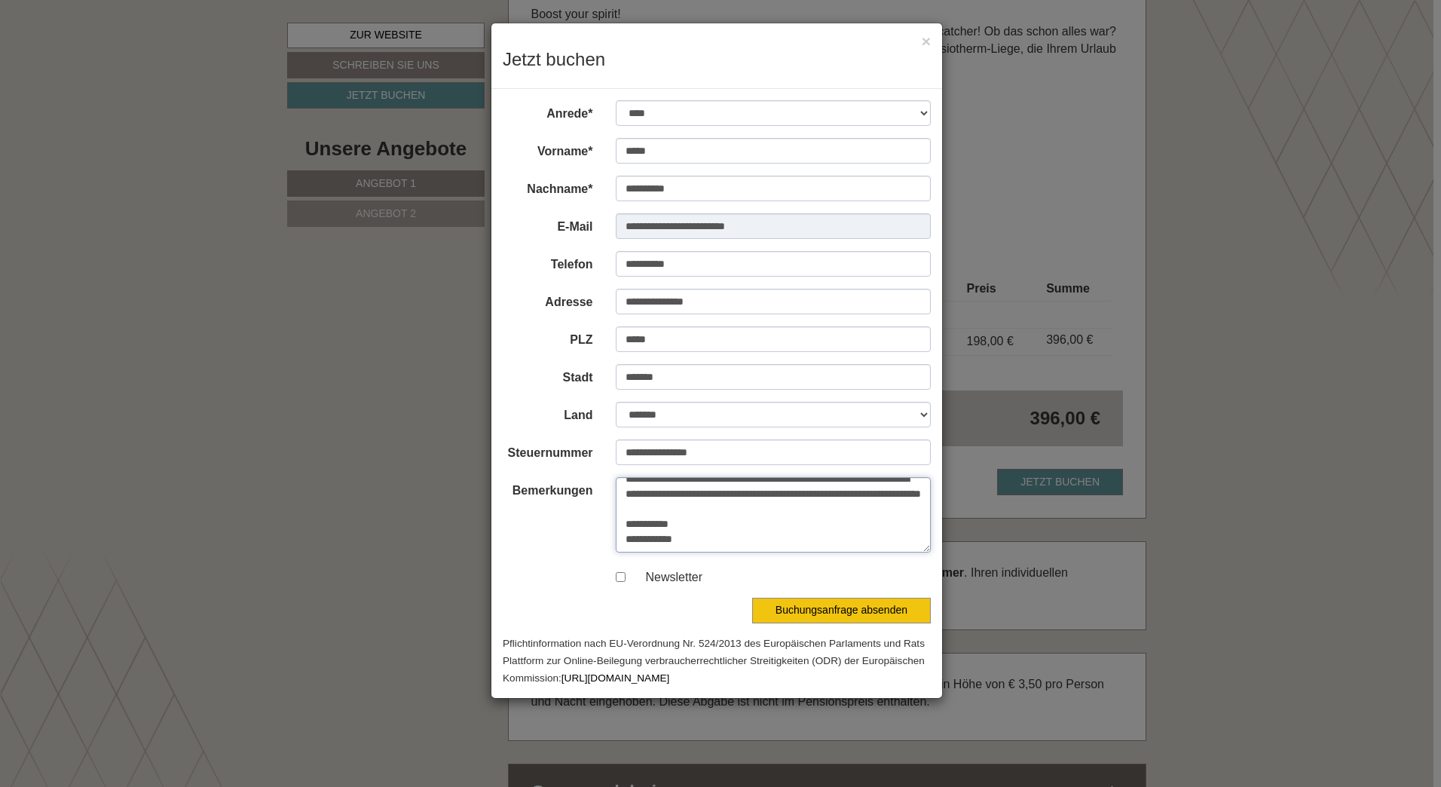
click at [625, 505] on textarea "**********" at bounding box center [774, 514] width 316 height 75
type textarea "**********"
click at [815, 612] on button "Buchungsanfrage absenden" at bounding box center [841, 610] width 179 height 26
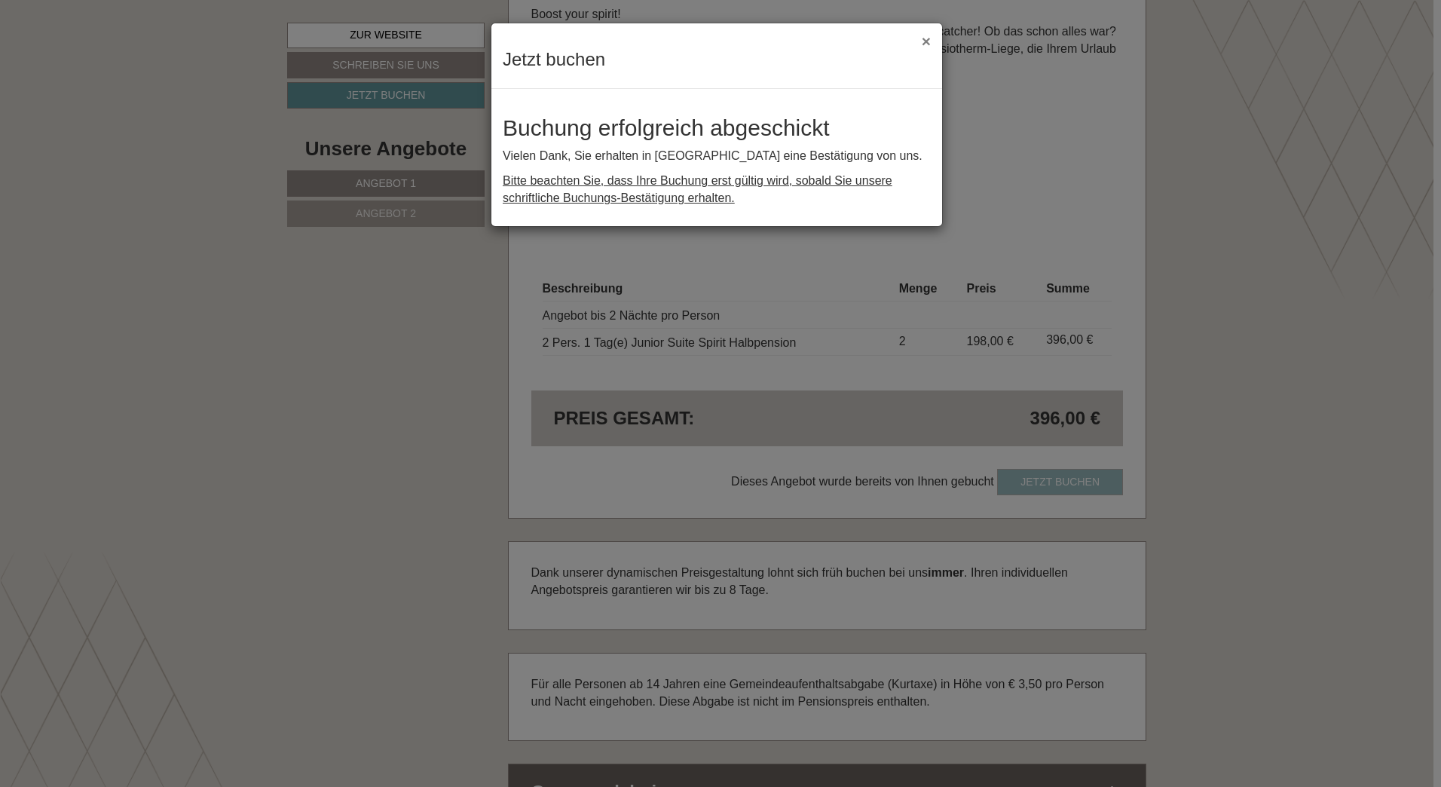
click at [925, 45] on button "×" at bounding box center [925, 41] width 9 height 16
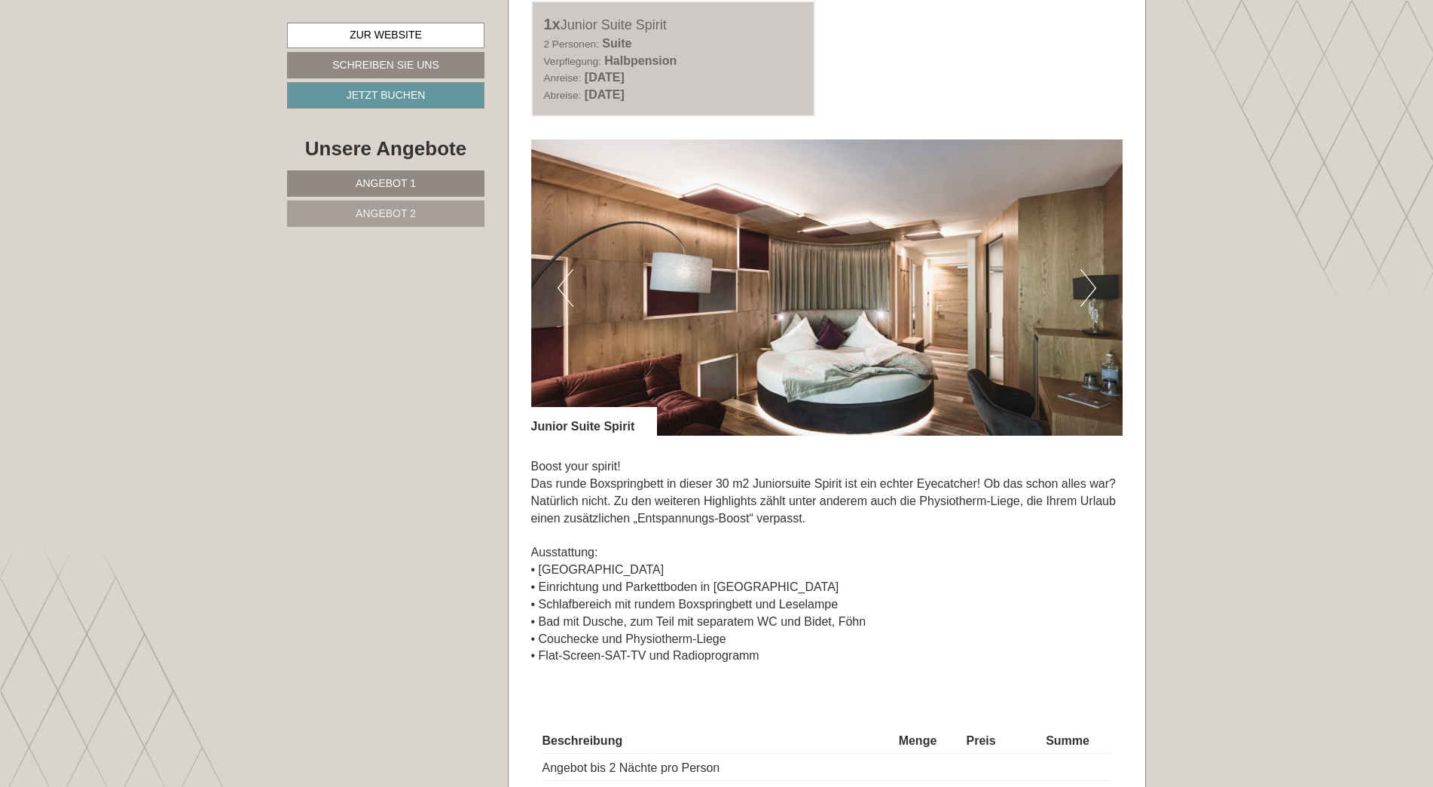
scroll to position [1959, 0]
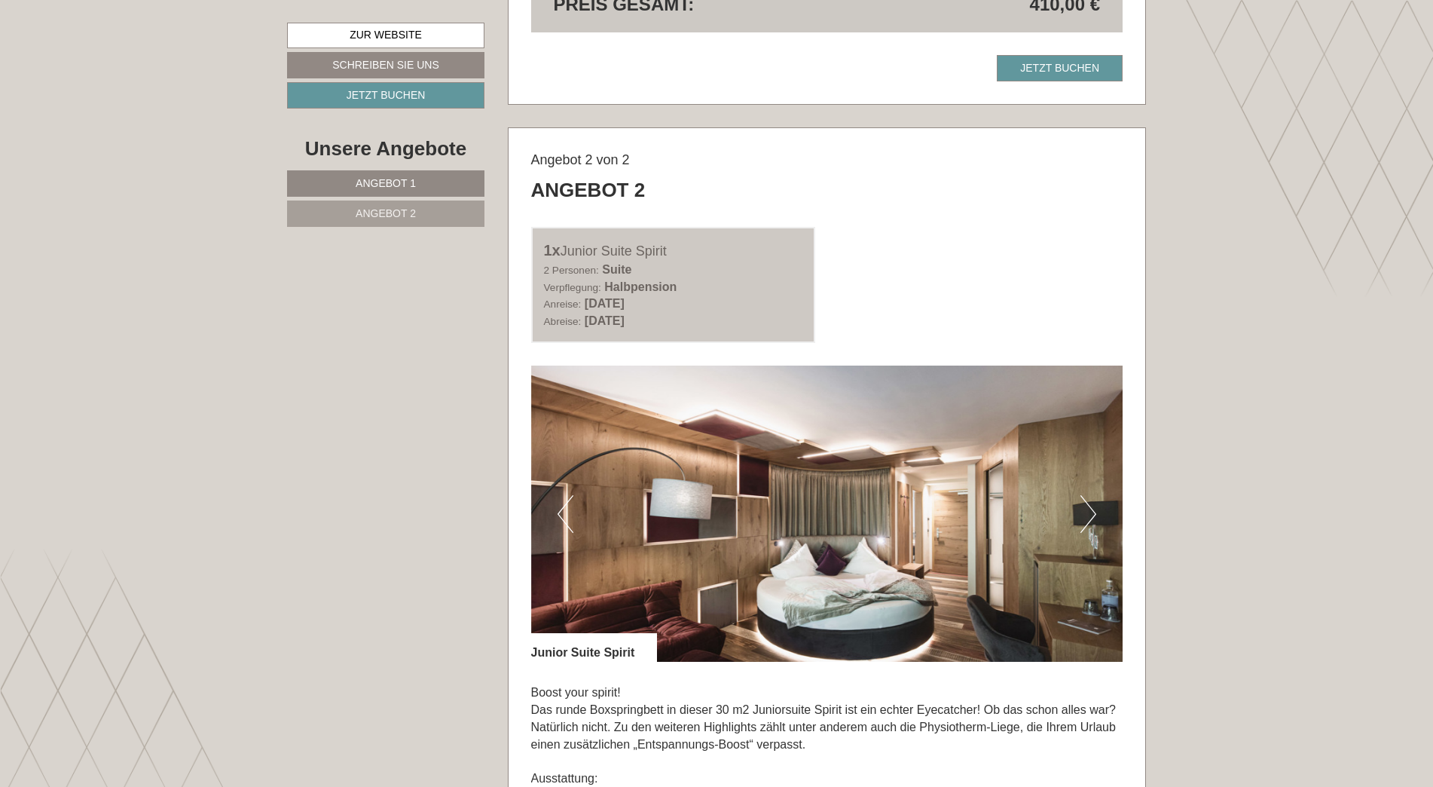
click at [1091, 511] on button "Next" at bounding box center [1088, 514] width 16 height 38
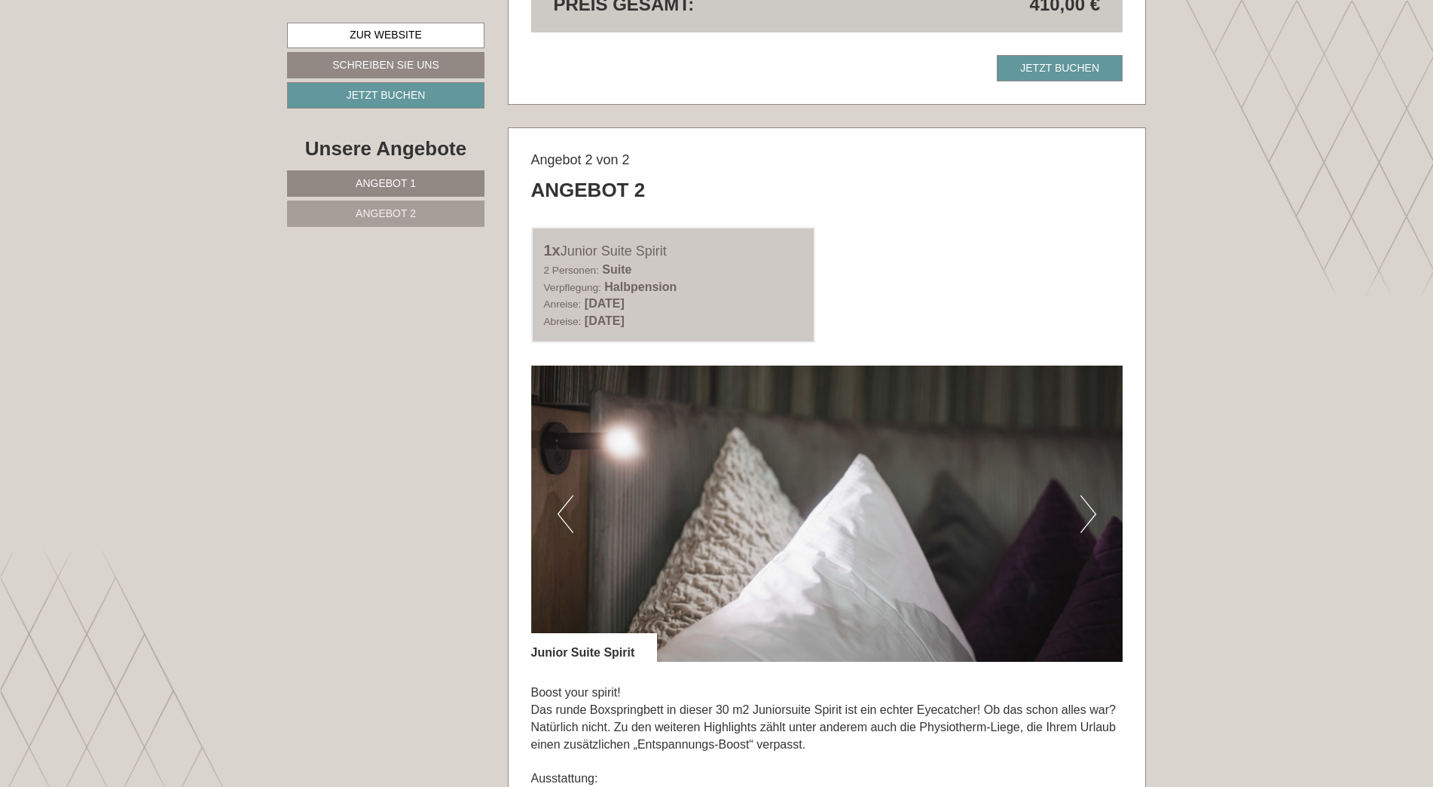
click at [1091, 511] on button "Next" at bounding box center [1088, 514] width 16 height 38
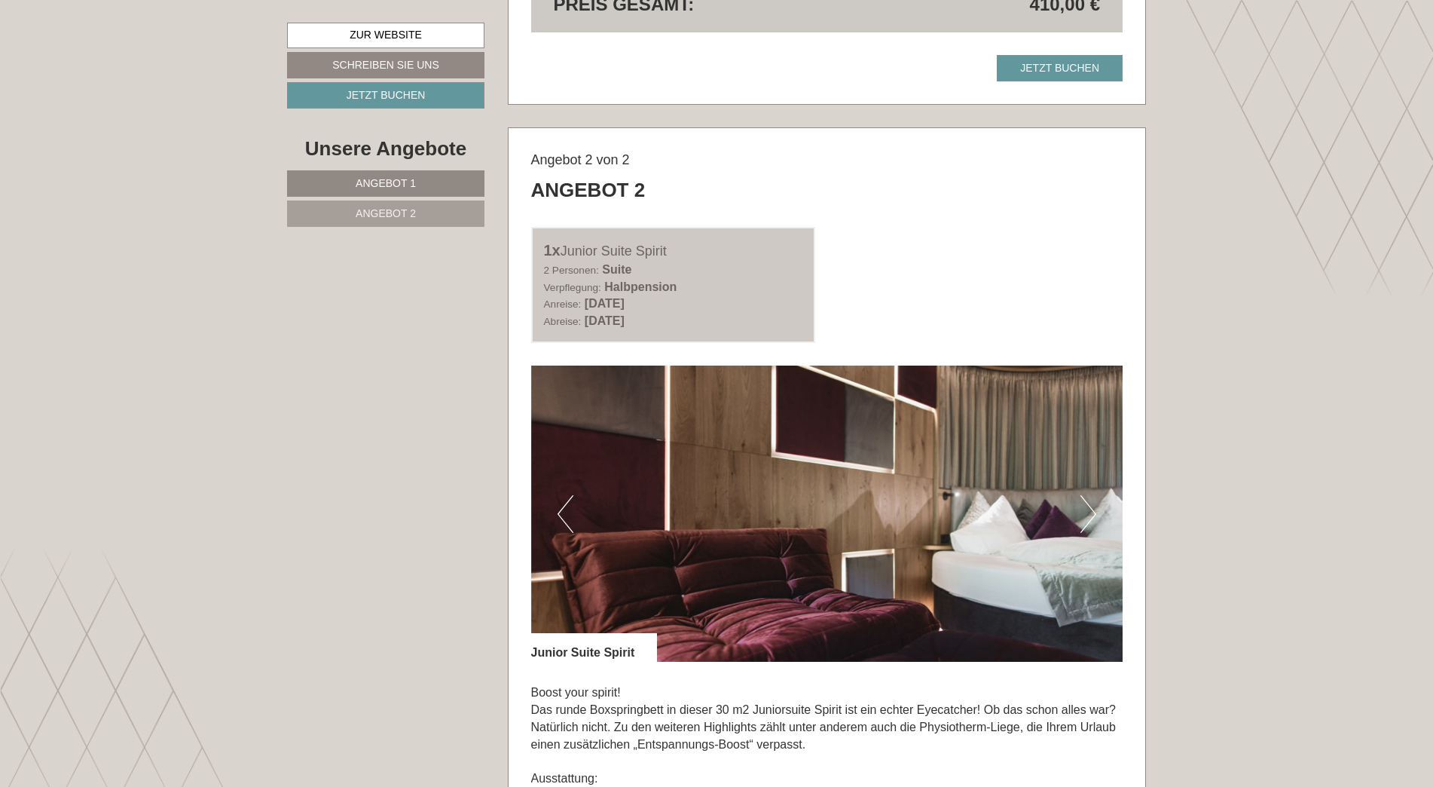
click at [1091, 511] on button "Next" at bounding box center [1088, 514] width 16 height 38
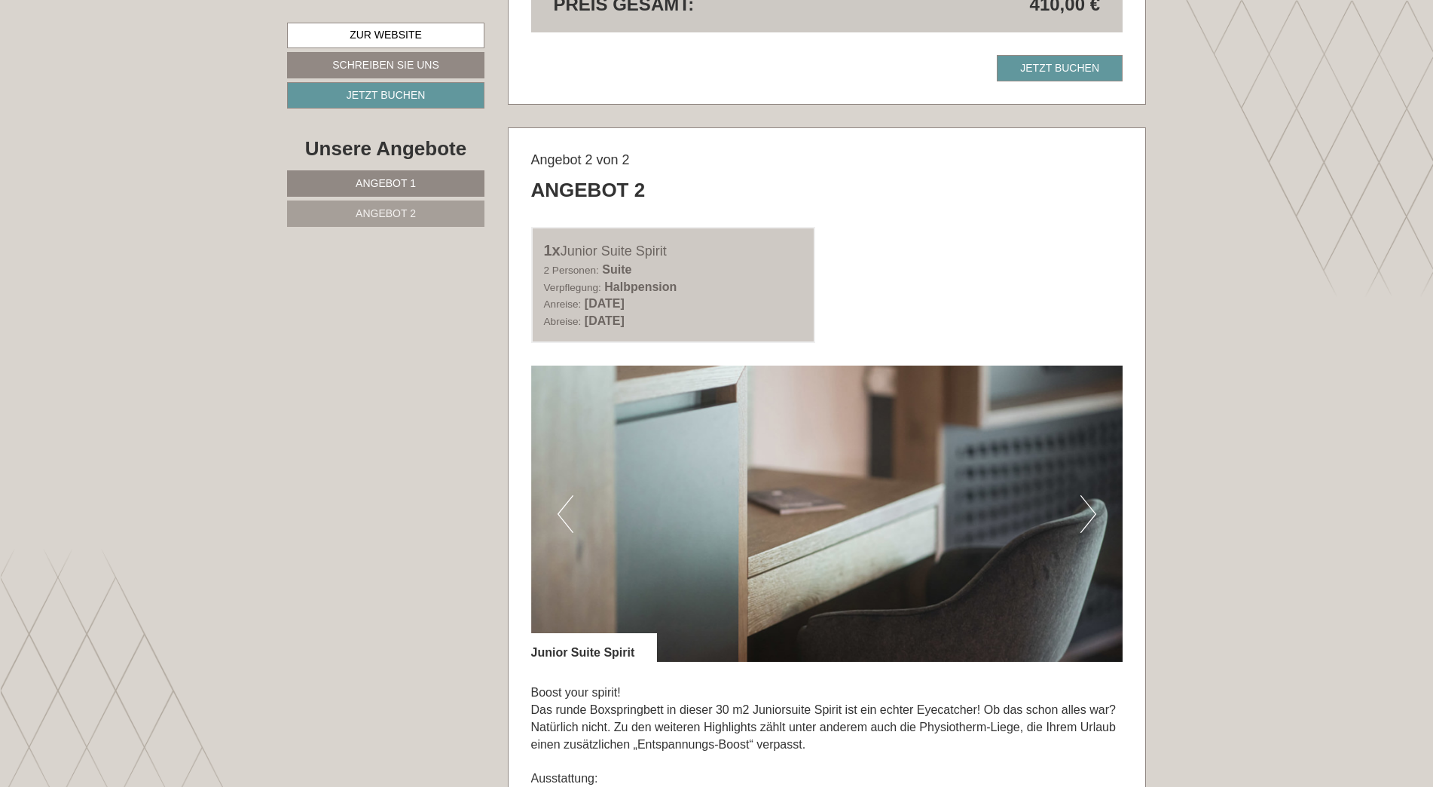
click at [1091, 511] on button "Next" at bounding box center [1088, 514] width 16 height 38
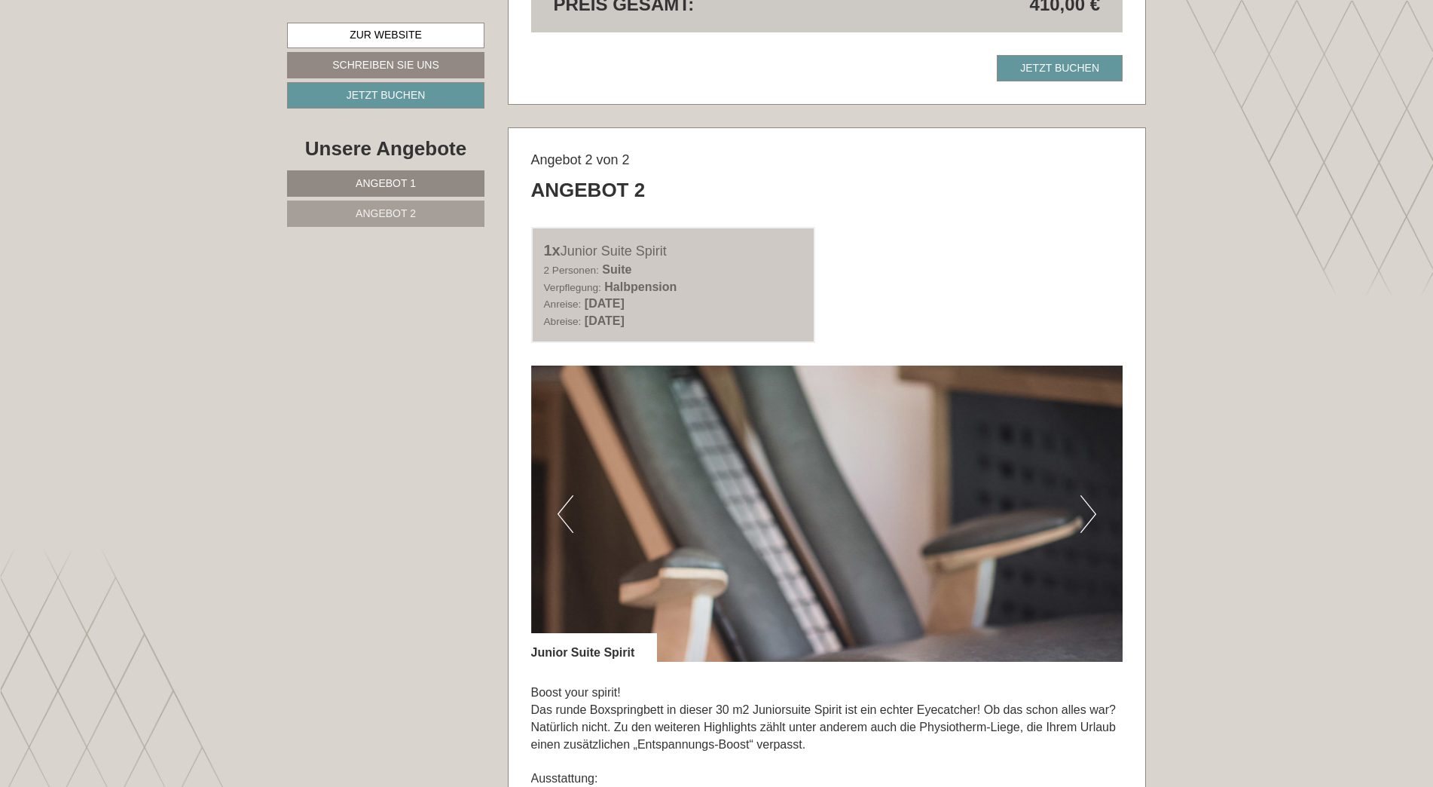
click at [1091, 511] on button "Next" at bounding box center [1088, 514] width 16 height 38
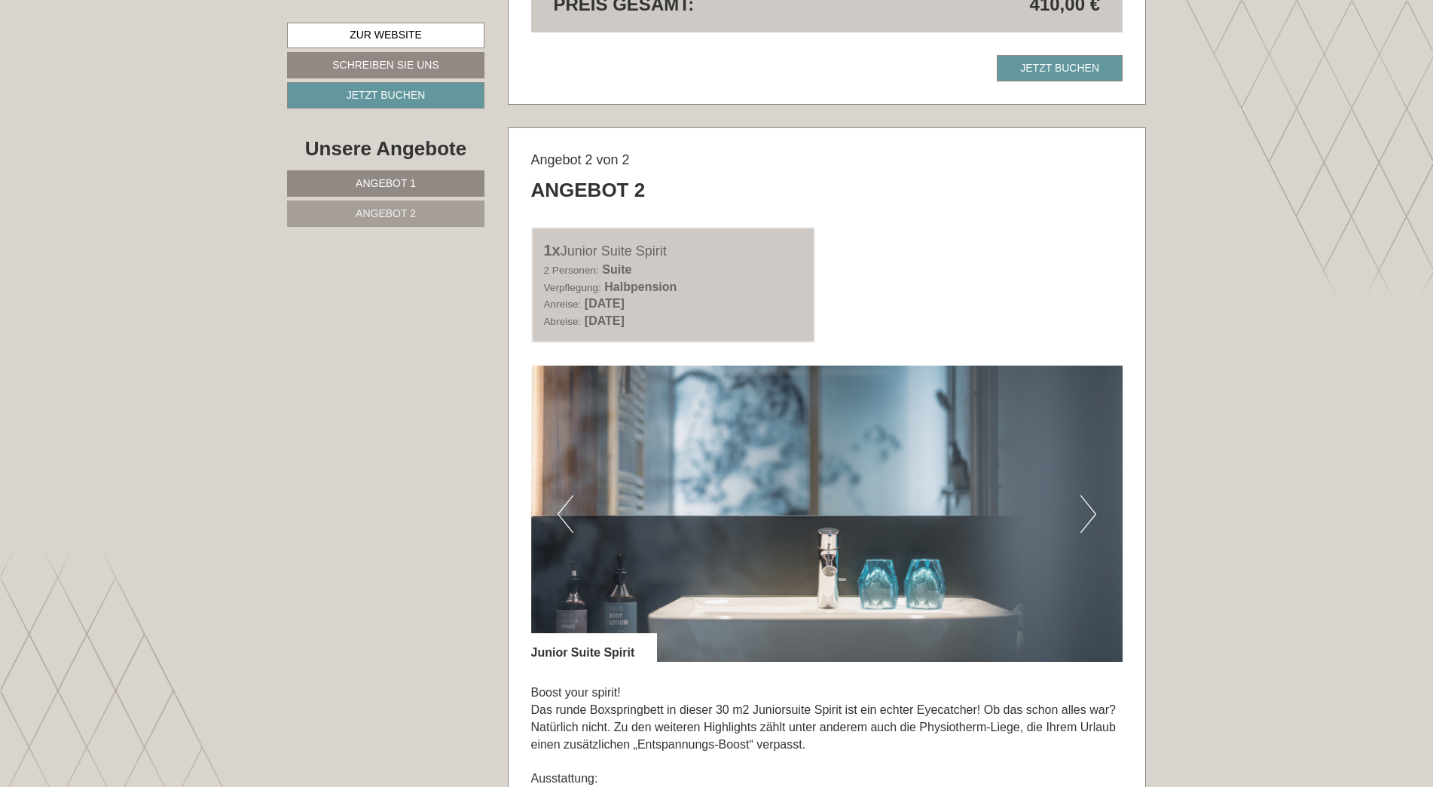
click at [1091, 511] on button "Next" at bounding box center [1088, 514] width 16 height 38
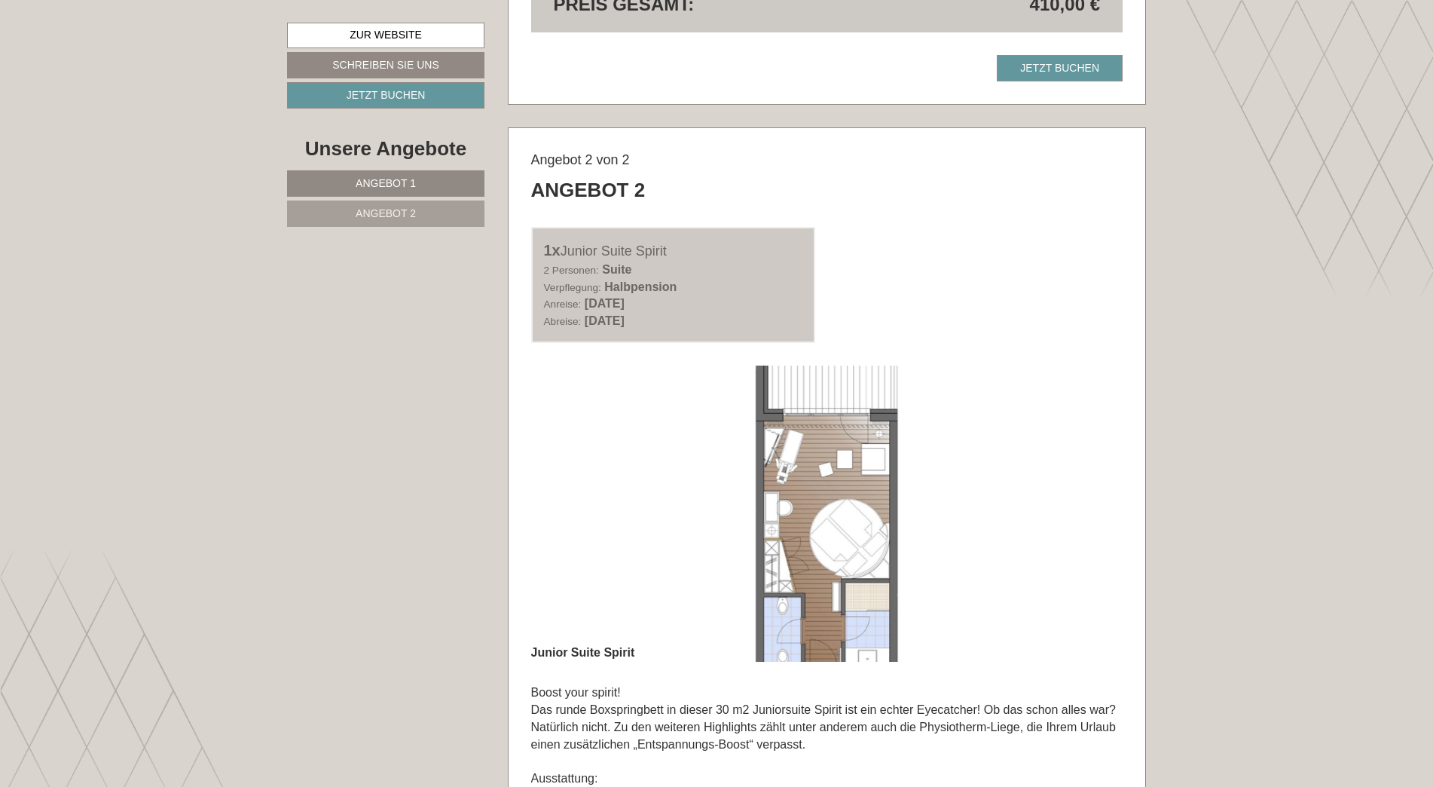
click at [1091, 511] on button "Next" at bounding box center [1088, 514] width 16 height 38
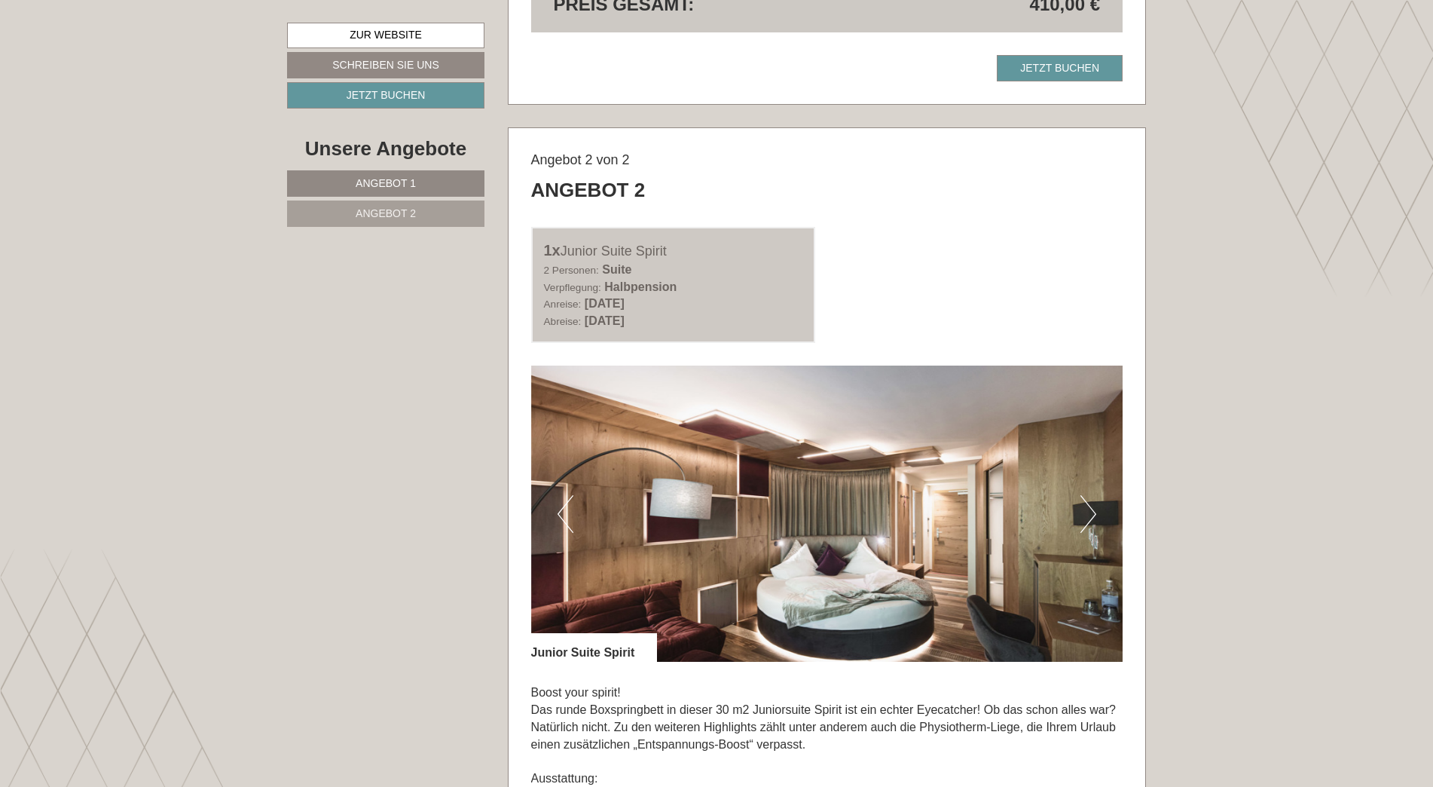
click at [1091, 511] on button "Next" at bounding box center [1088, 514] width 16 height 38
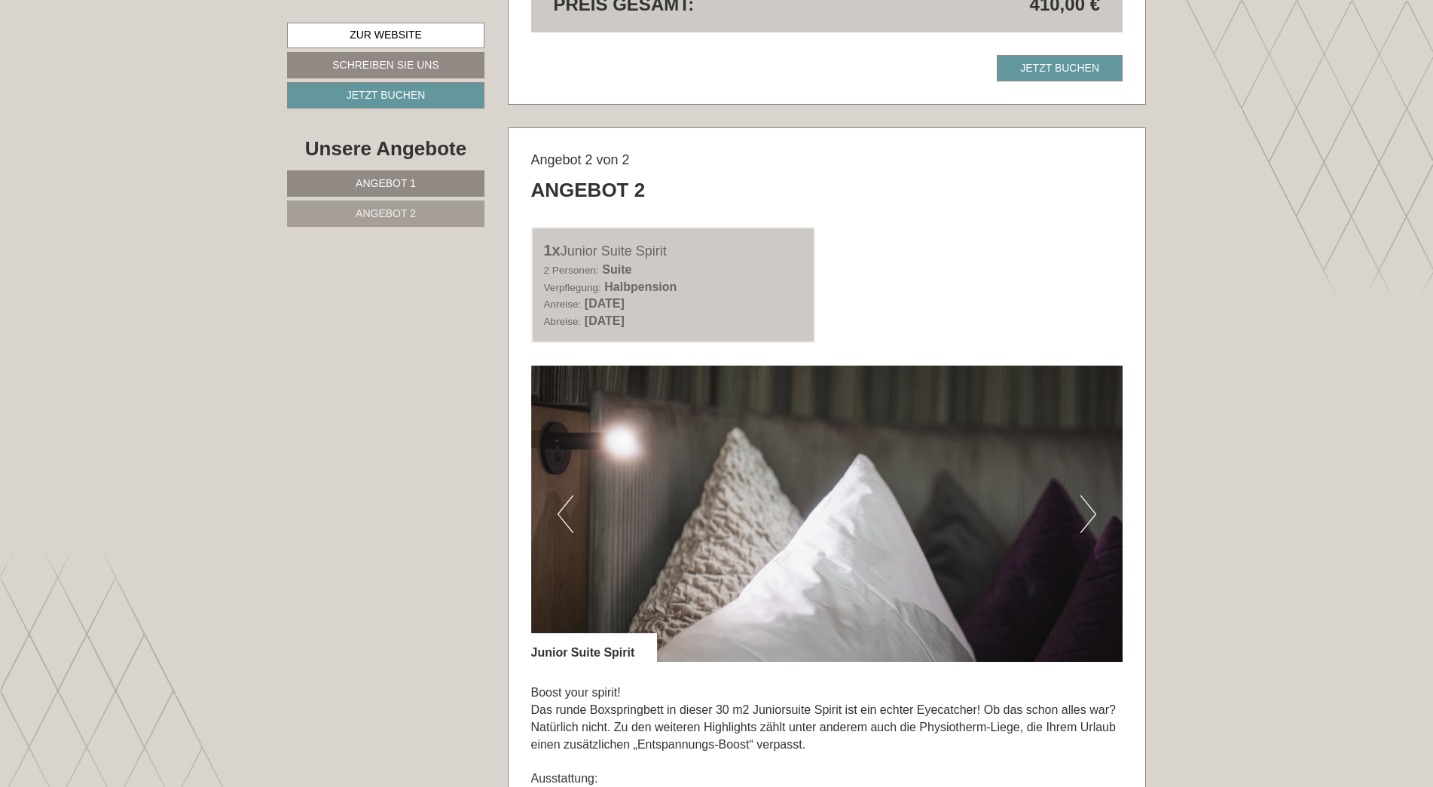
click at [1091, 511] on button "Next" at bounding box center [1088, 514] width 16 height 38
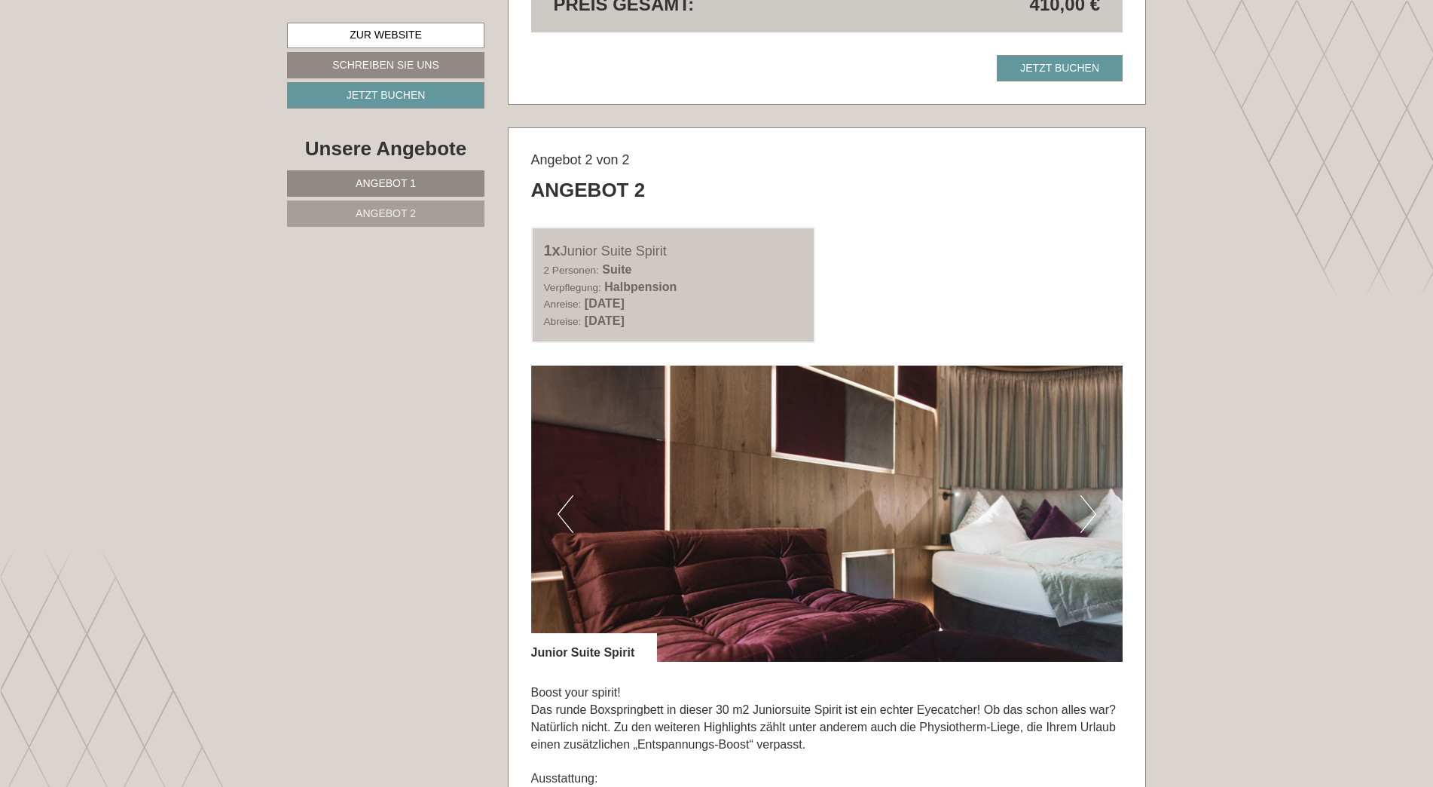
click at [1091, 511] on button "Next" at bounding box center [1088, 514] width 16 height 38
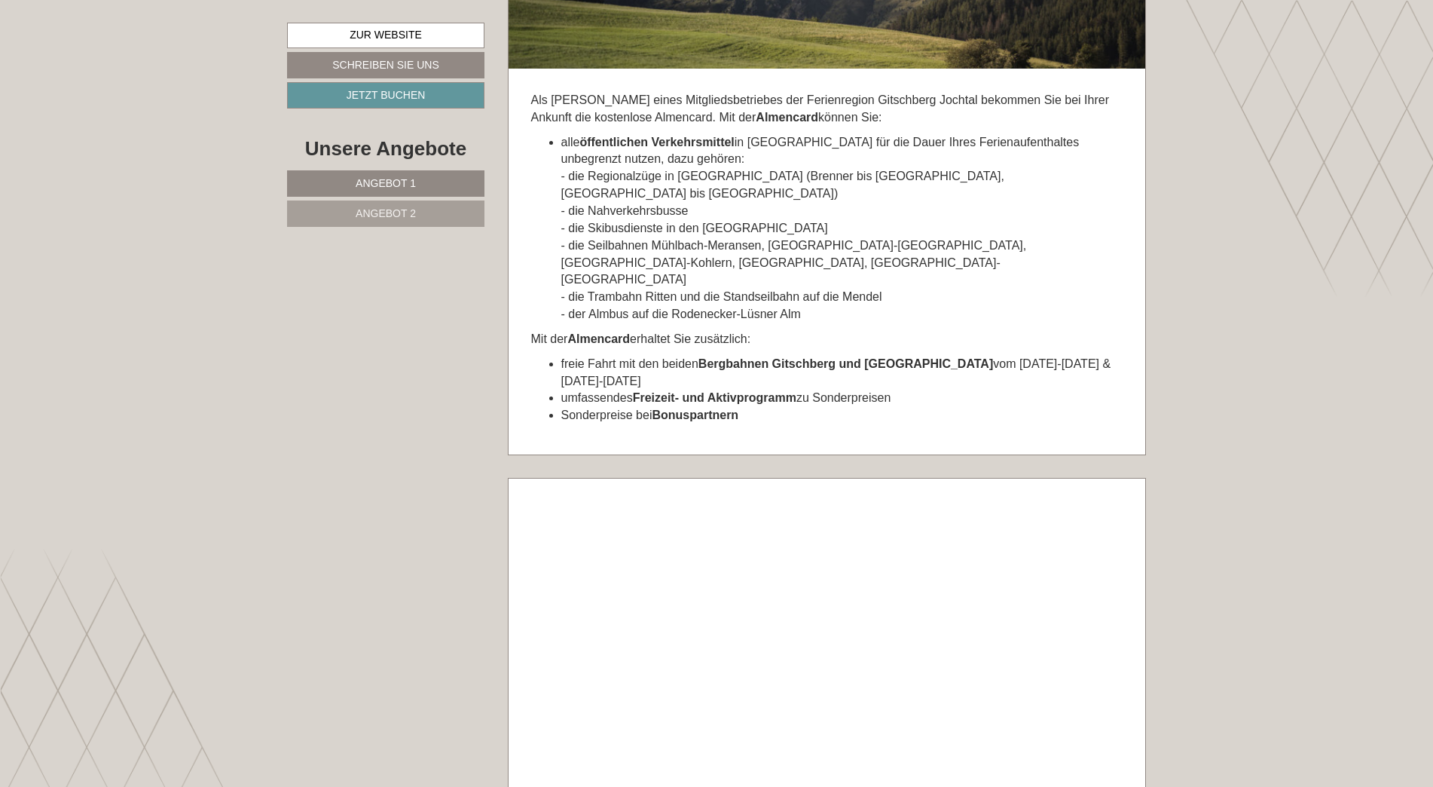
scroll to position [5806, 0]
